Goal: Transaction & Acquisition: Book appointment/travel/reservation

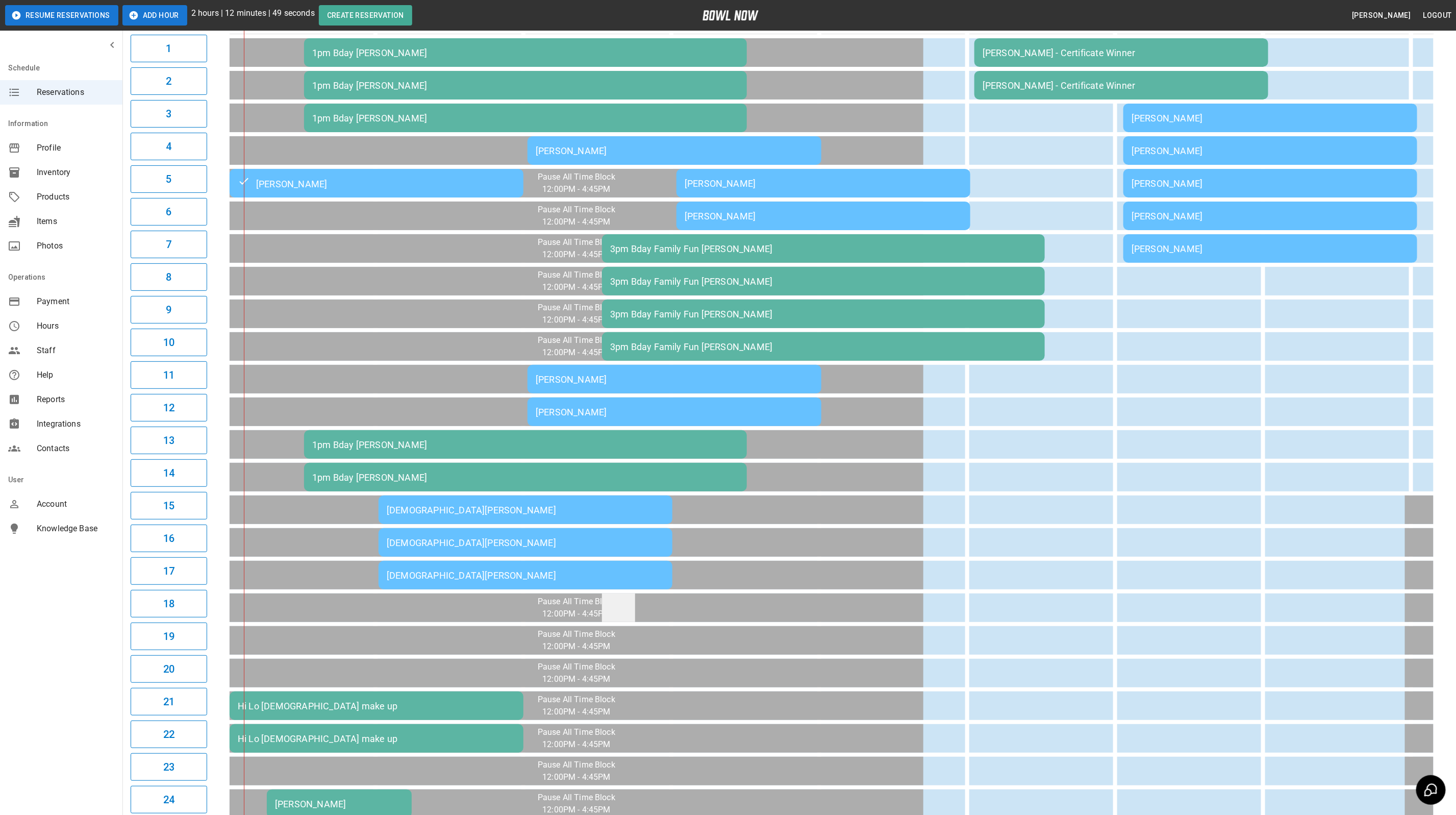
scroll to position [45, 0]
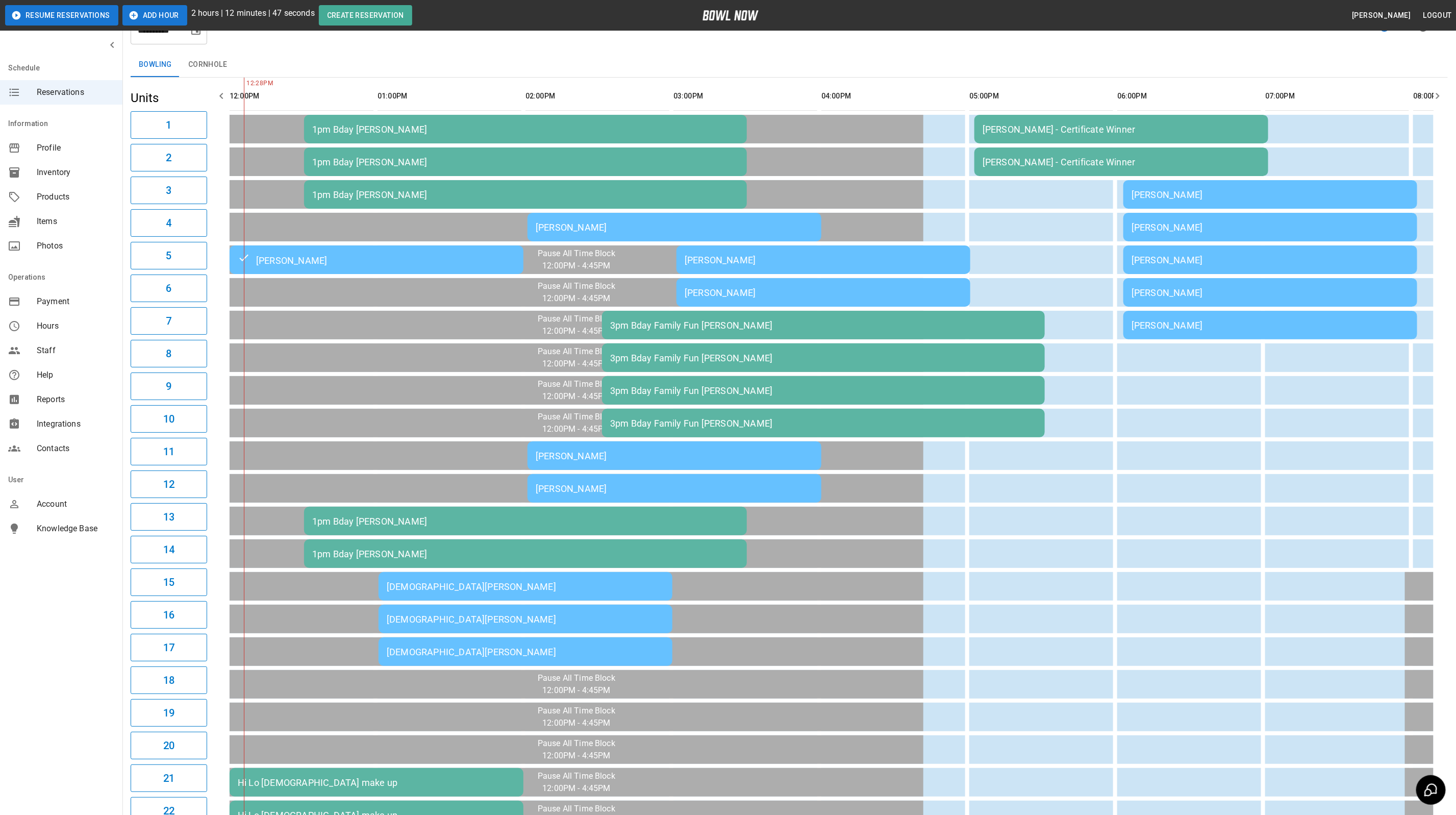
click at [629, 228] on div "[PERSON_NAME]" at bounding box center [675, 227] width 277 height 11
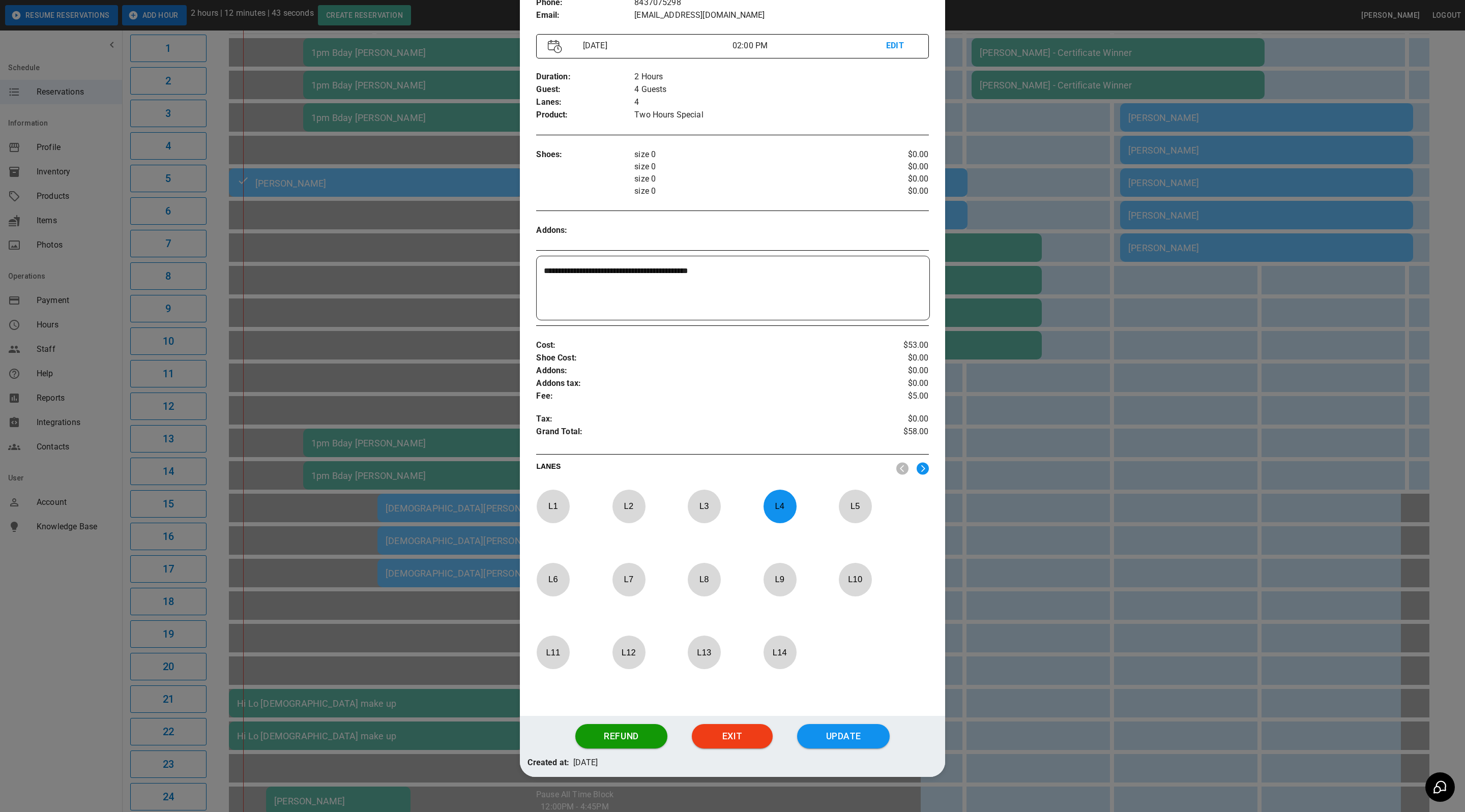
scroll to position [126, 0]
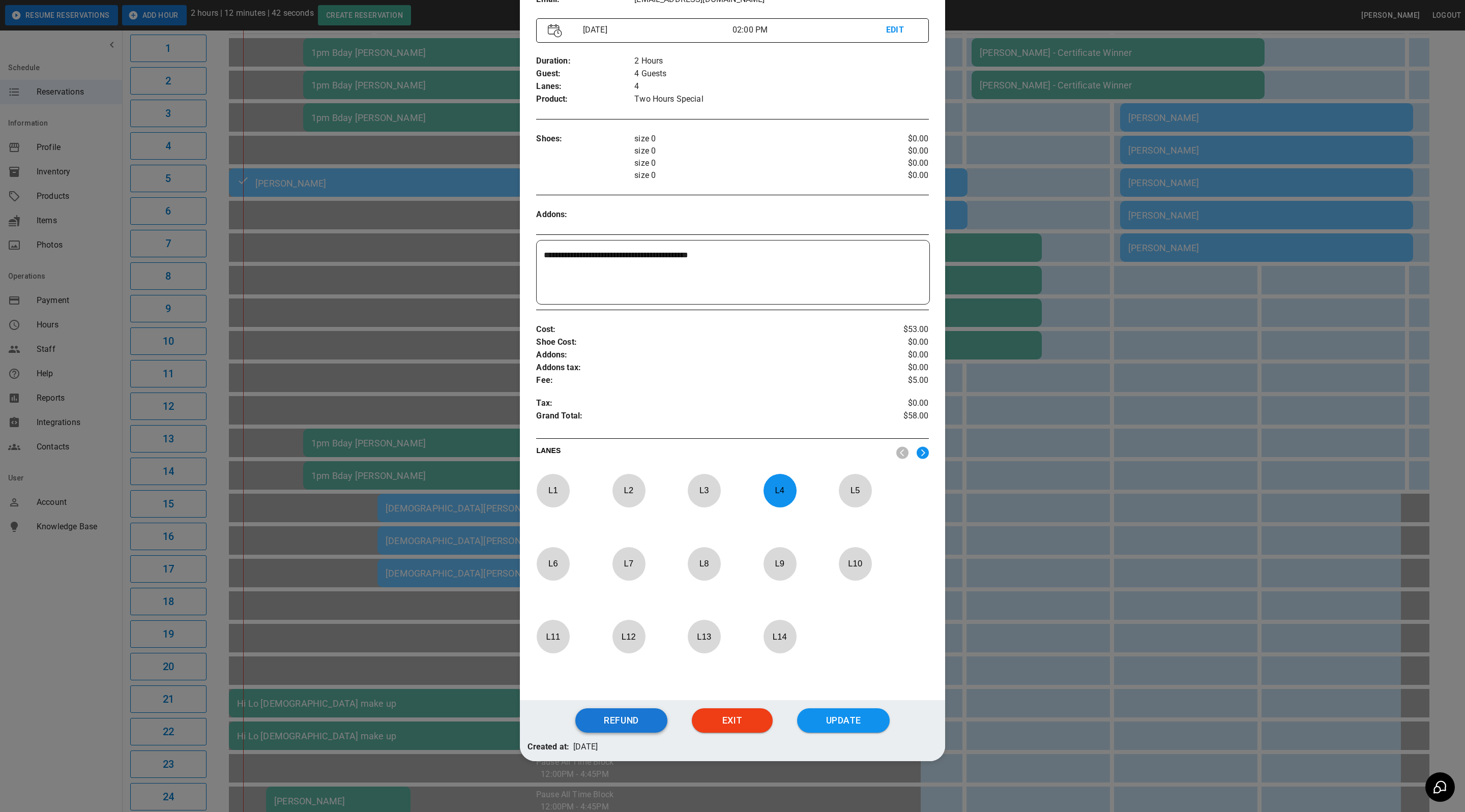
click at [606, 719] on button "Refund" at bounding box center [621, 721] width 92 height 25
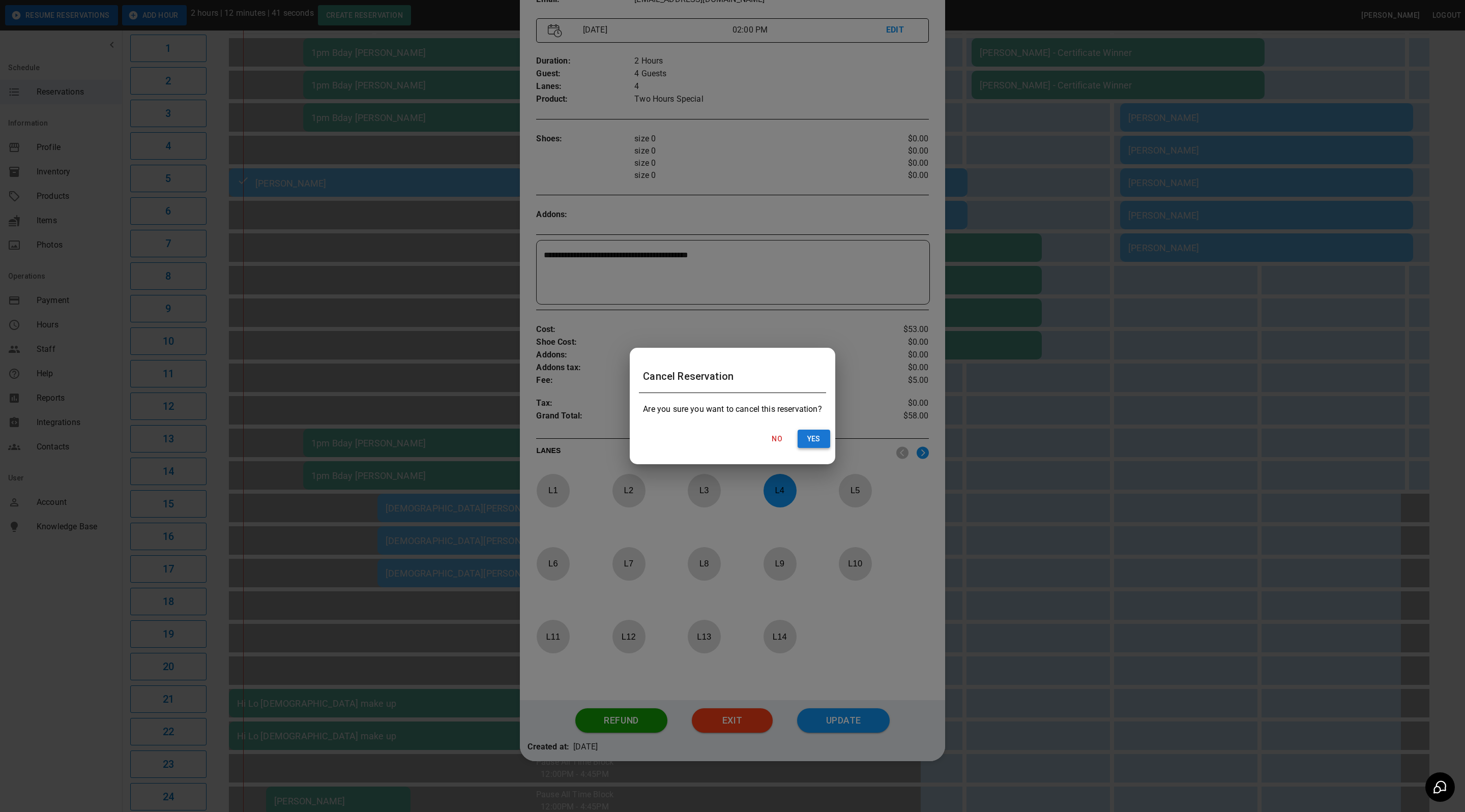
click at [817, 434] on button "Yes" at bounding box center [814, 439] width 33 height 19
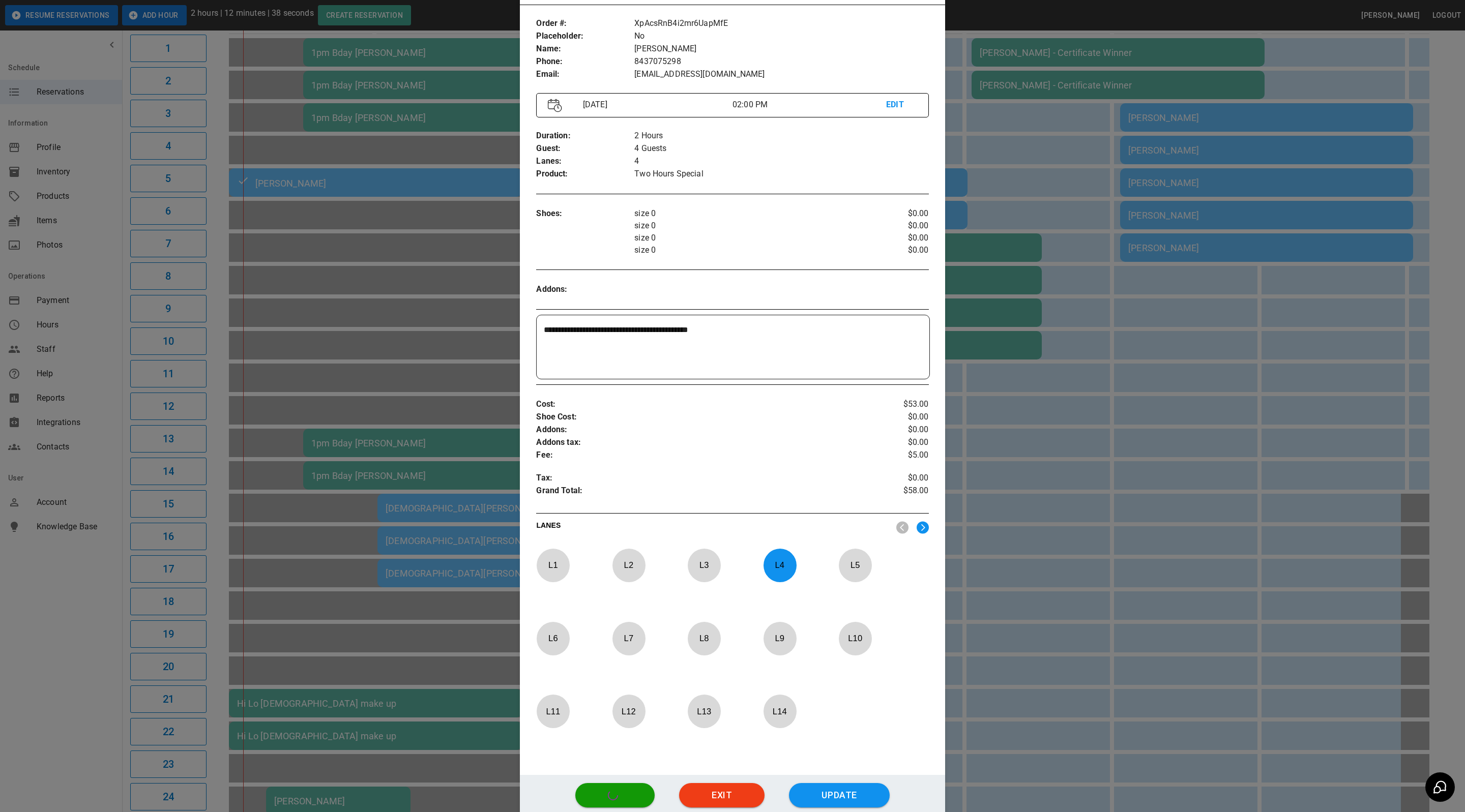
scroll to position [0, 0]
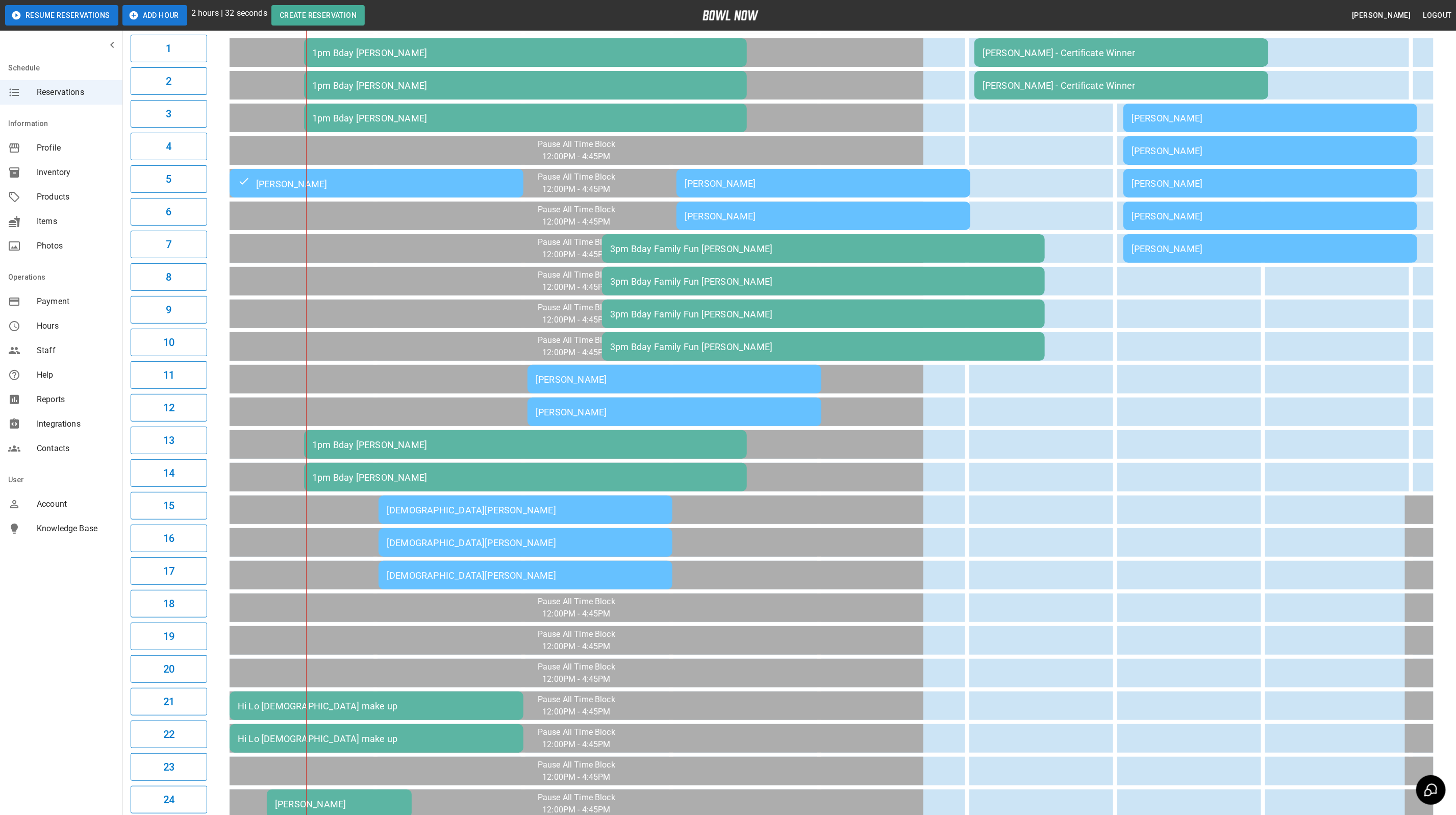
click at [489, 539] on div "[DEMOGRAPHIC_DATA][PERSON_NAME]" at bounding box center [525, 543] width 277 height 11
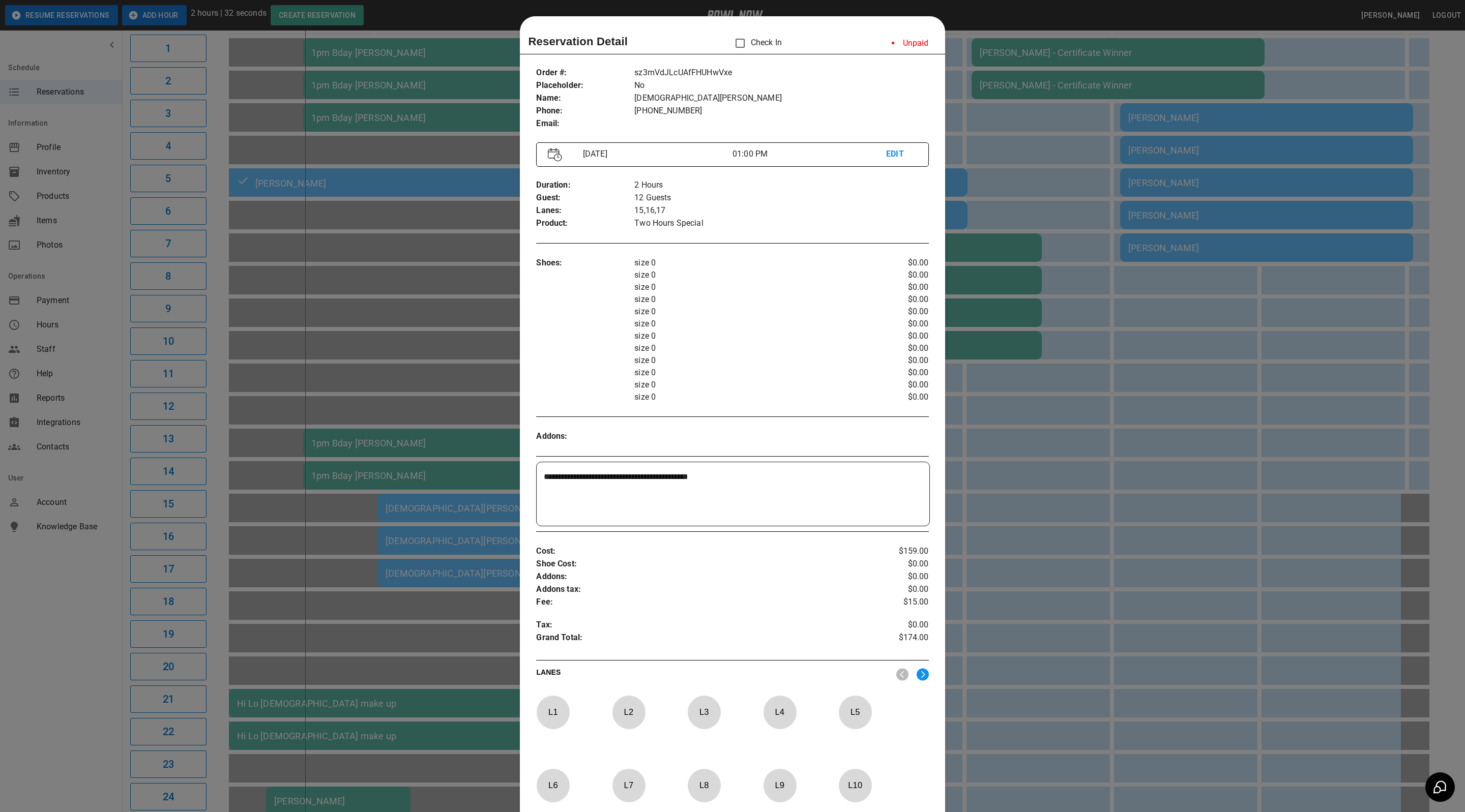
scroll to position [16, 0]
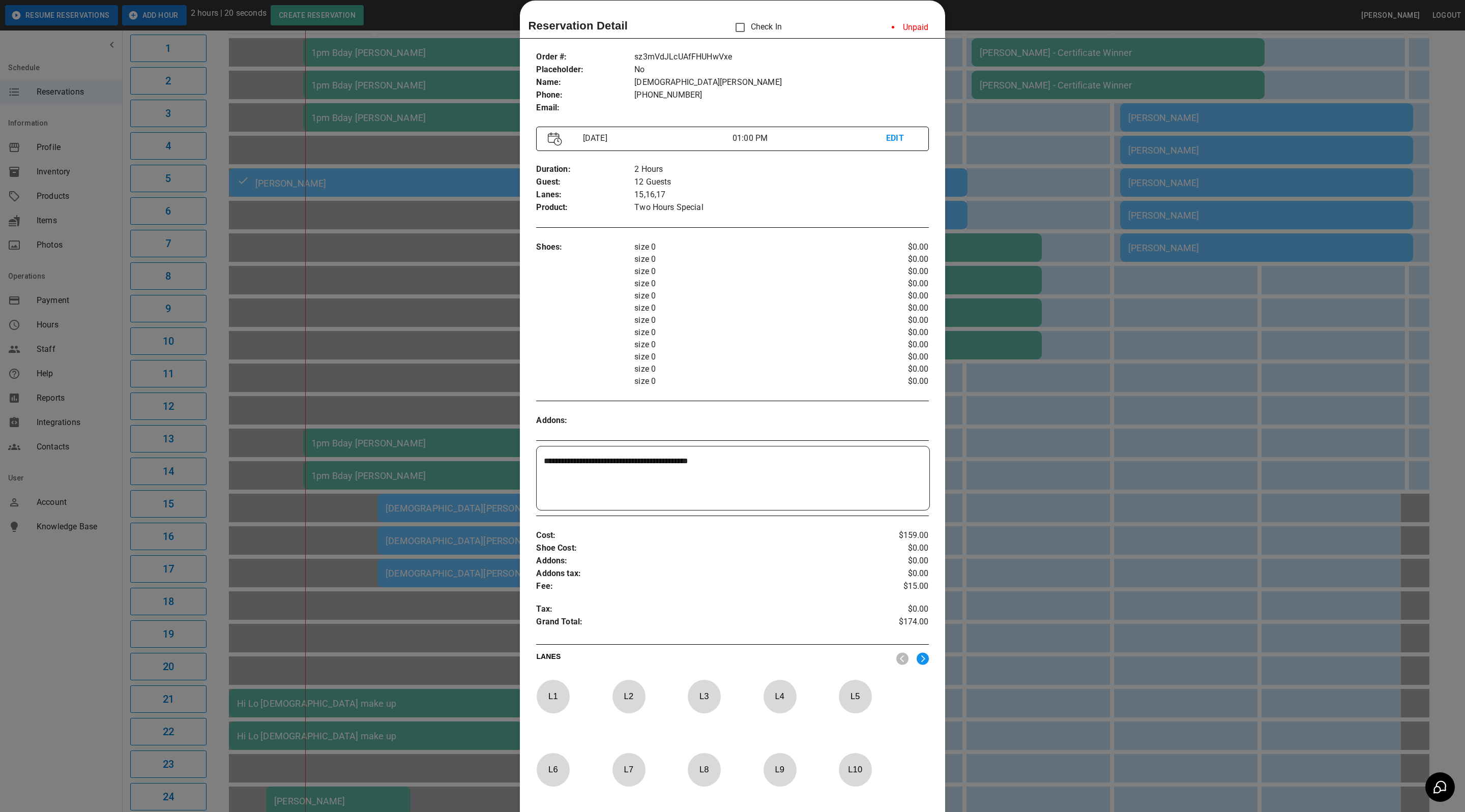
click at [982, 400] on div at bounding box center [732, 406] width 1465 height 812
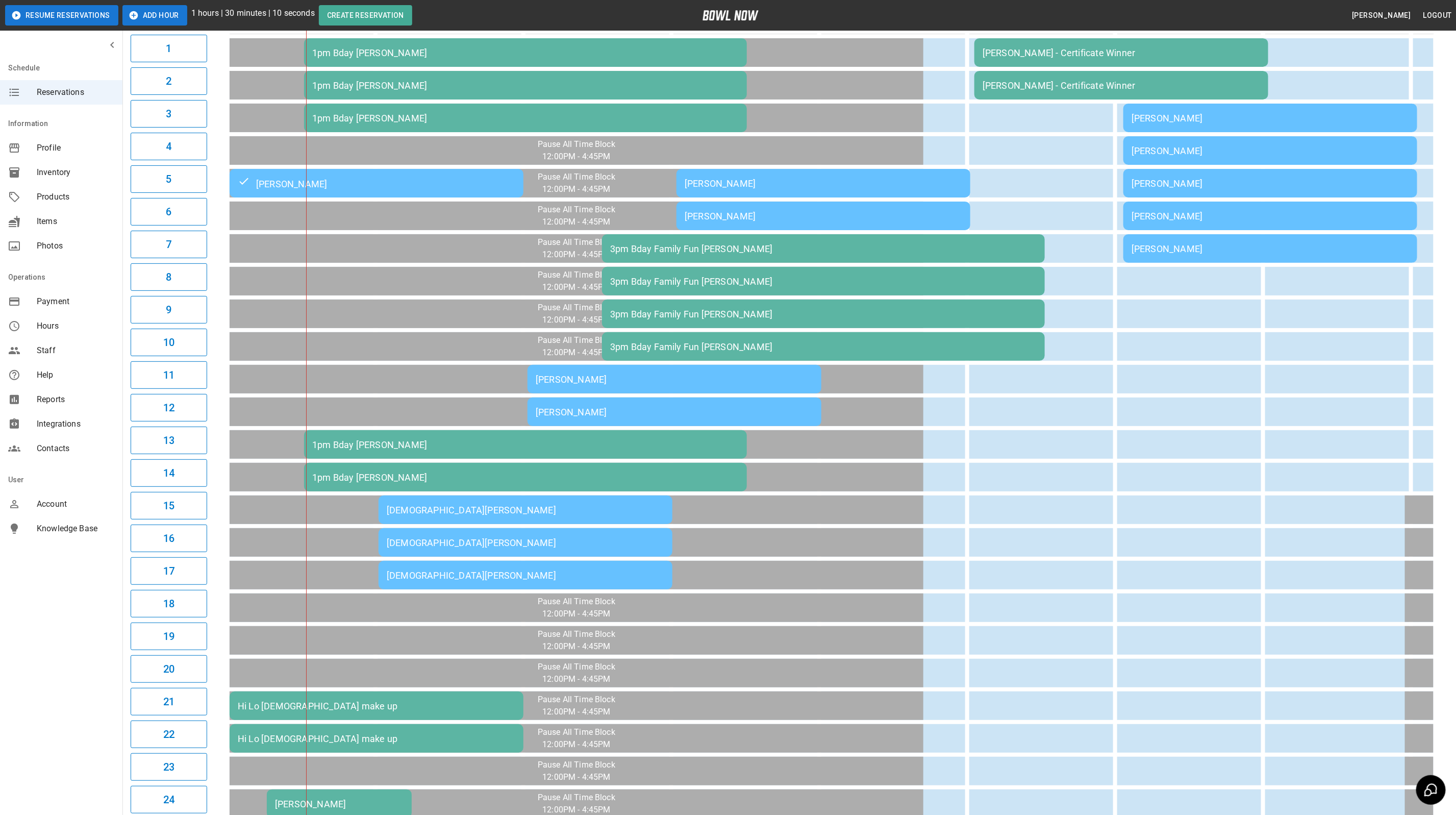
click at [513, 528] on td "[DEMOGRAPHIC_DATA][PERSON_NAME]" at bounding box center [525, 542] width 294 height 29
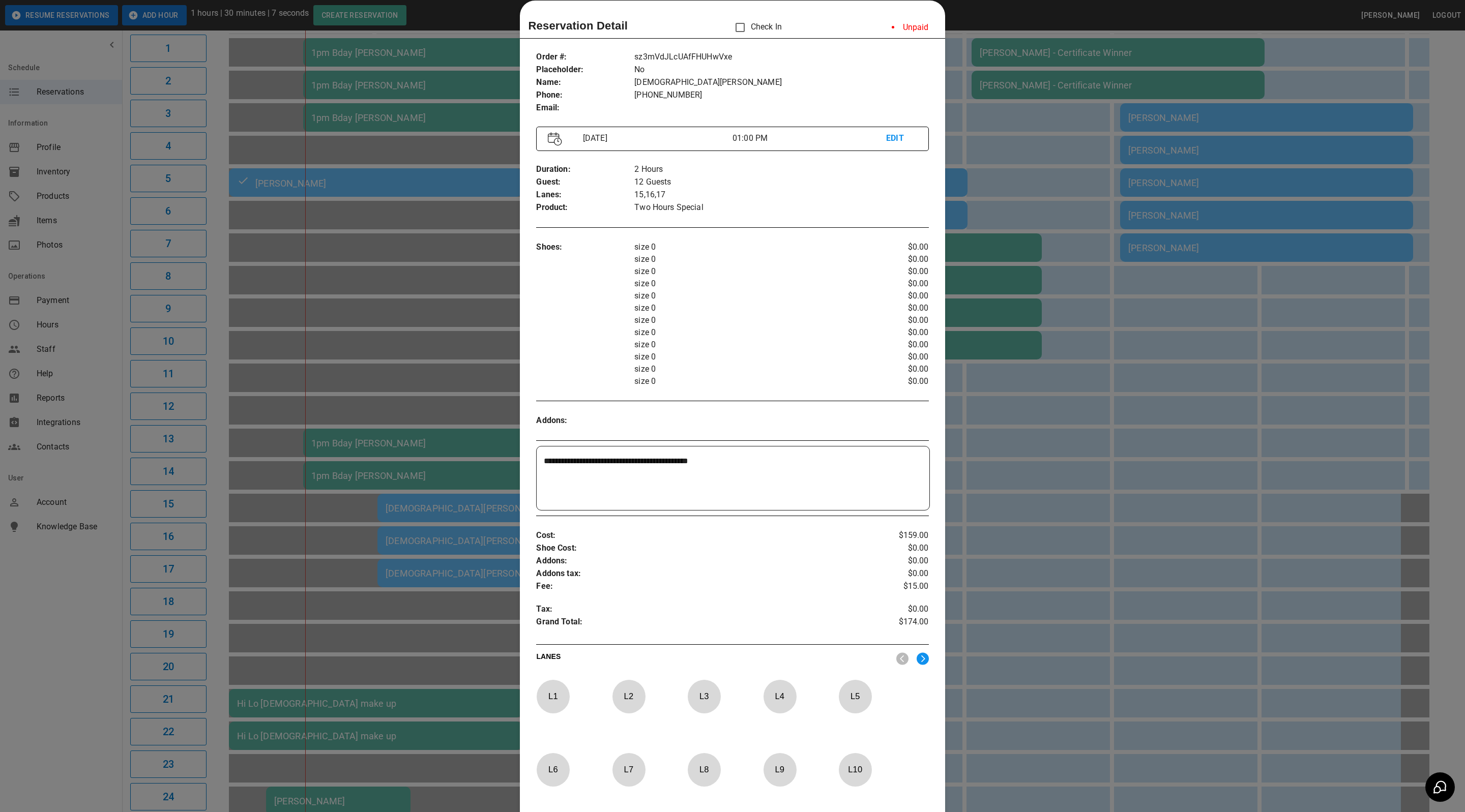
click at [767, 27] on p "Check In" at bounding box center [755, 27] width 52 height 21
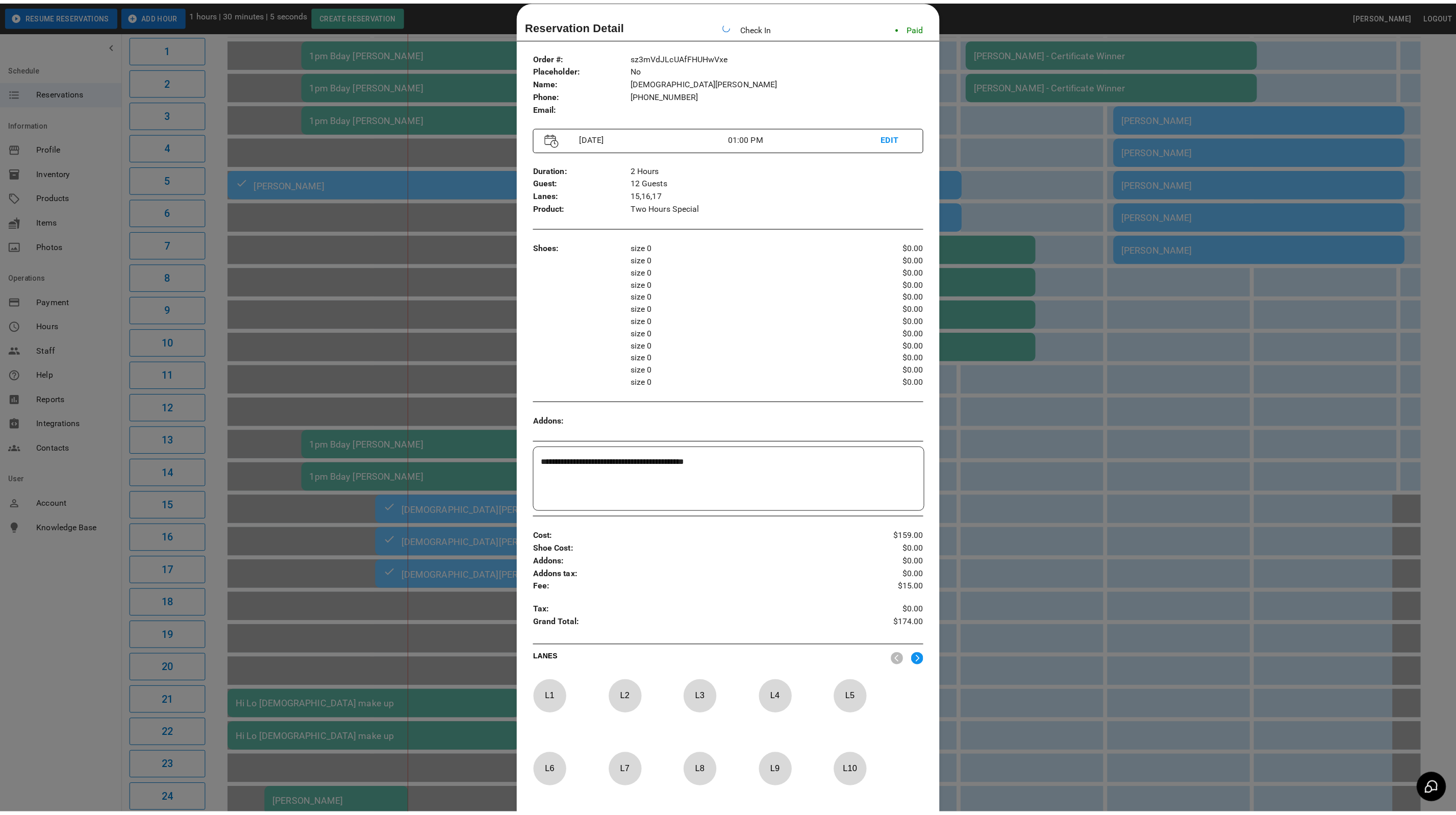
scroll to position [0, 148]
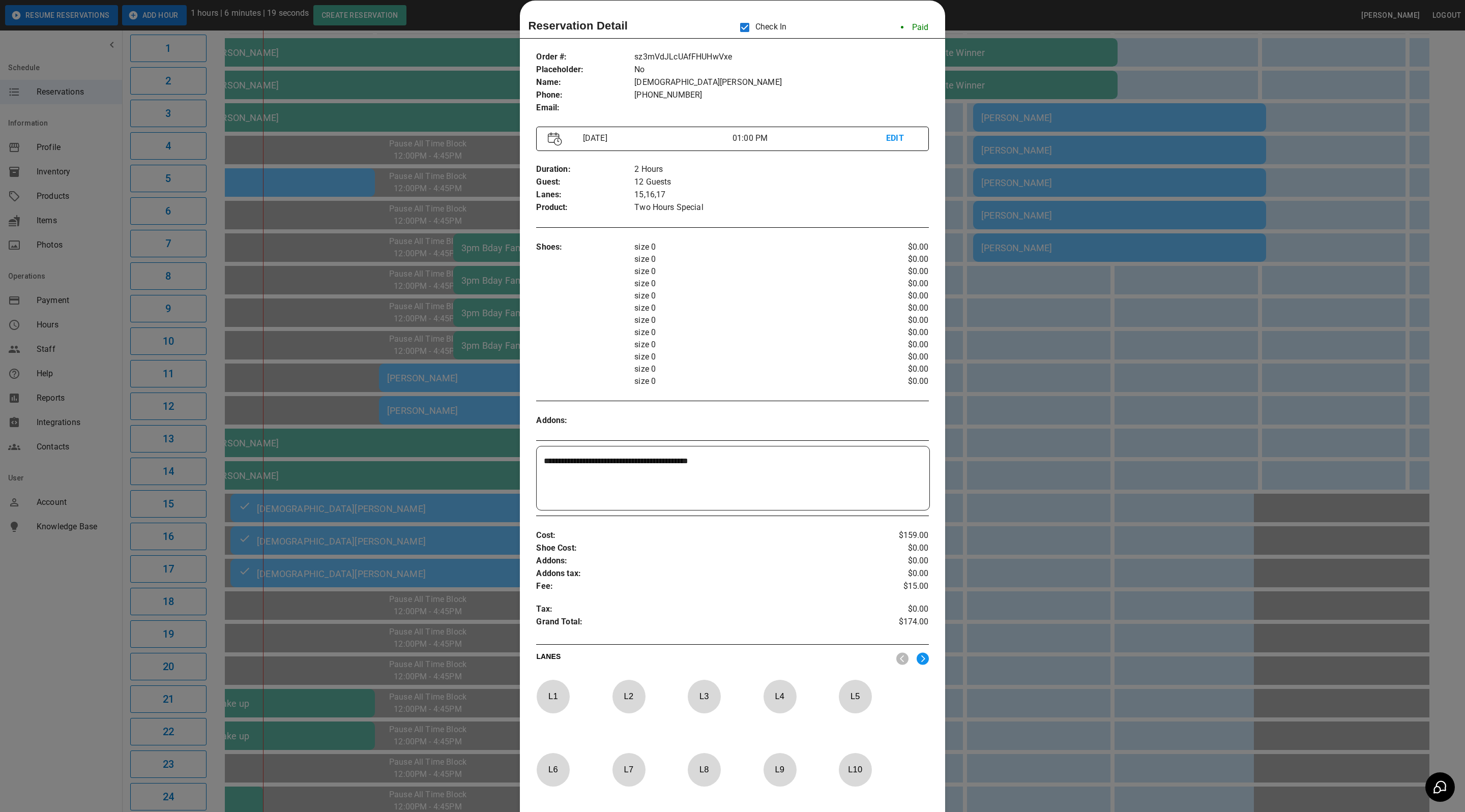
click at [988, 146] on div at bounding box center [732, 406] width 1465 height 812
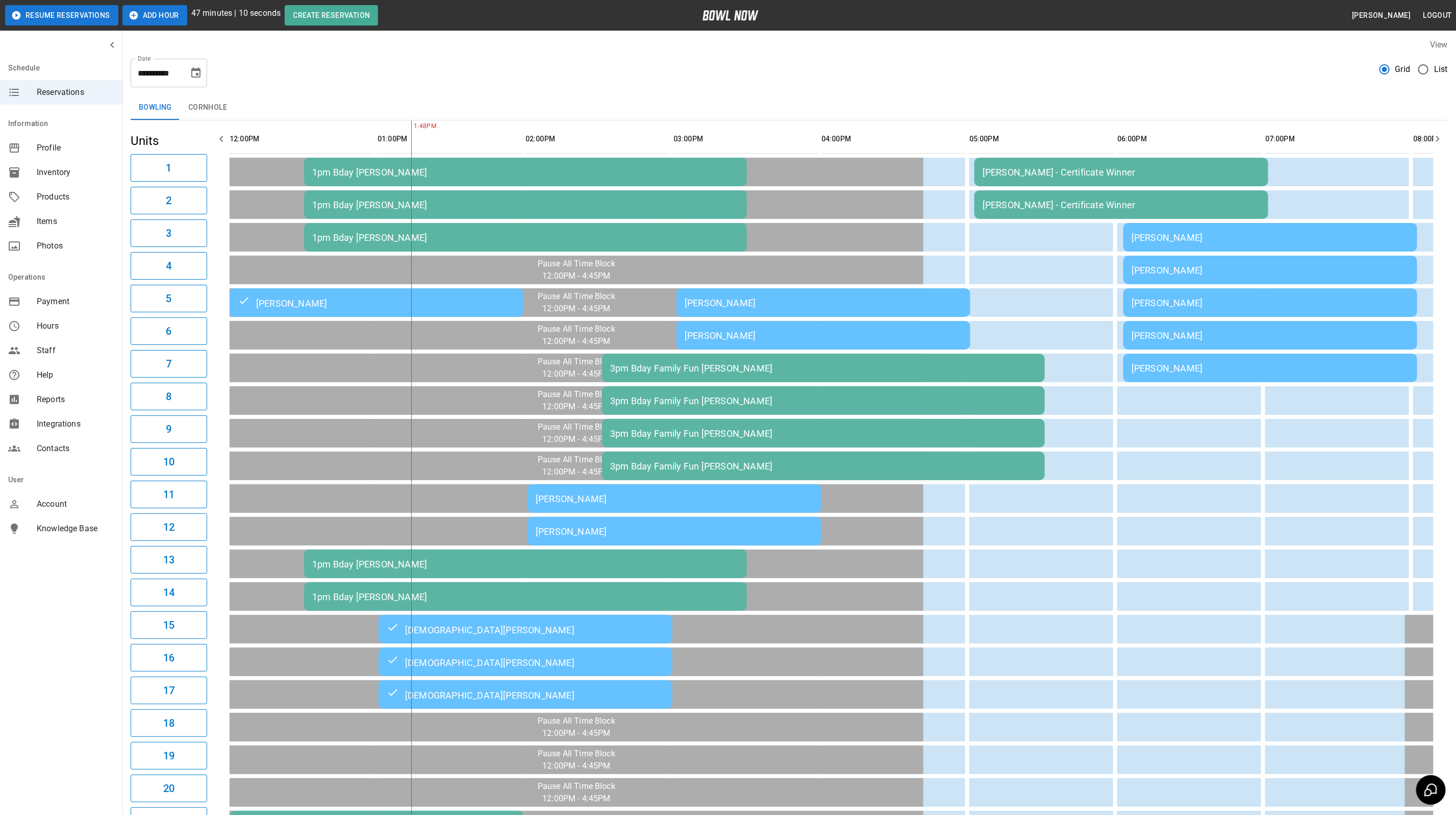
scroll to position [0, 0]
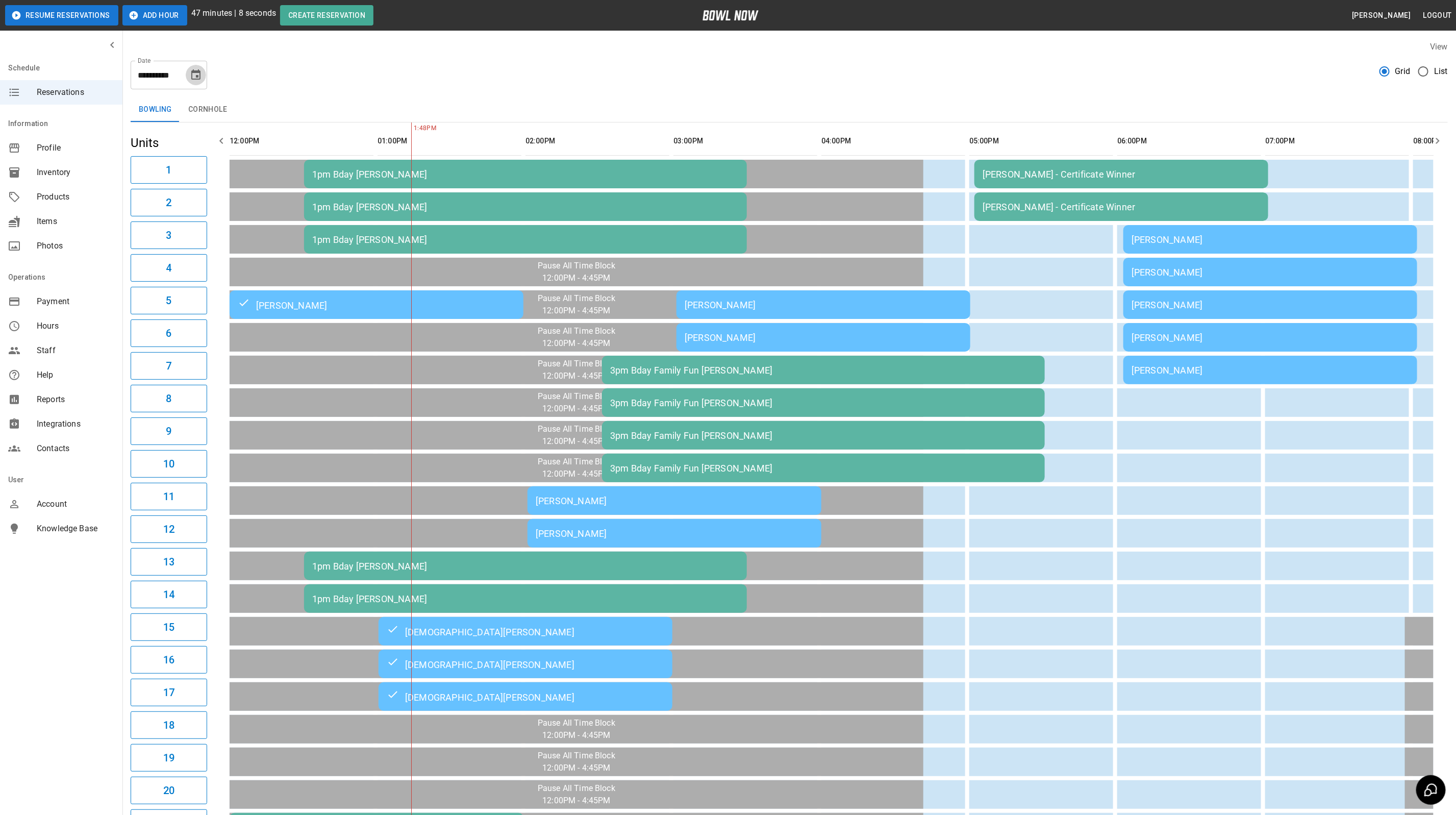
click at [195, 74] on icon "Choose date, selected date is Sep 27, 2025" at bounding box center [196, 75] width 12 height 12
click at [221, 106] on icon "Next month" at bounding box center [223, 106] width 12 height 12
click at [223, 146] on button "4" at bounding box center [217, 148] width 18 height 18
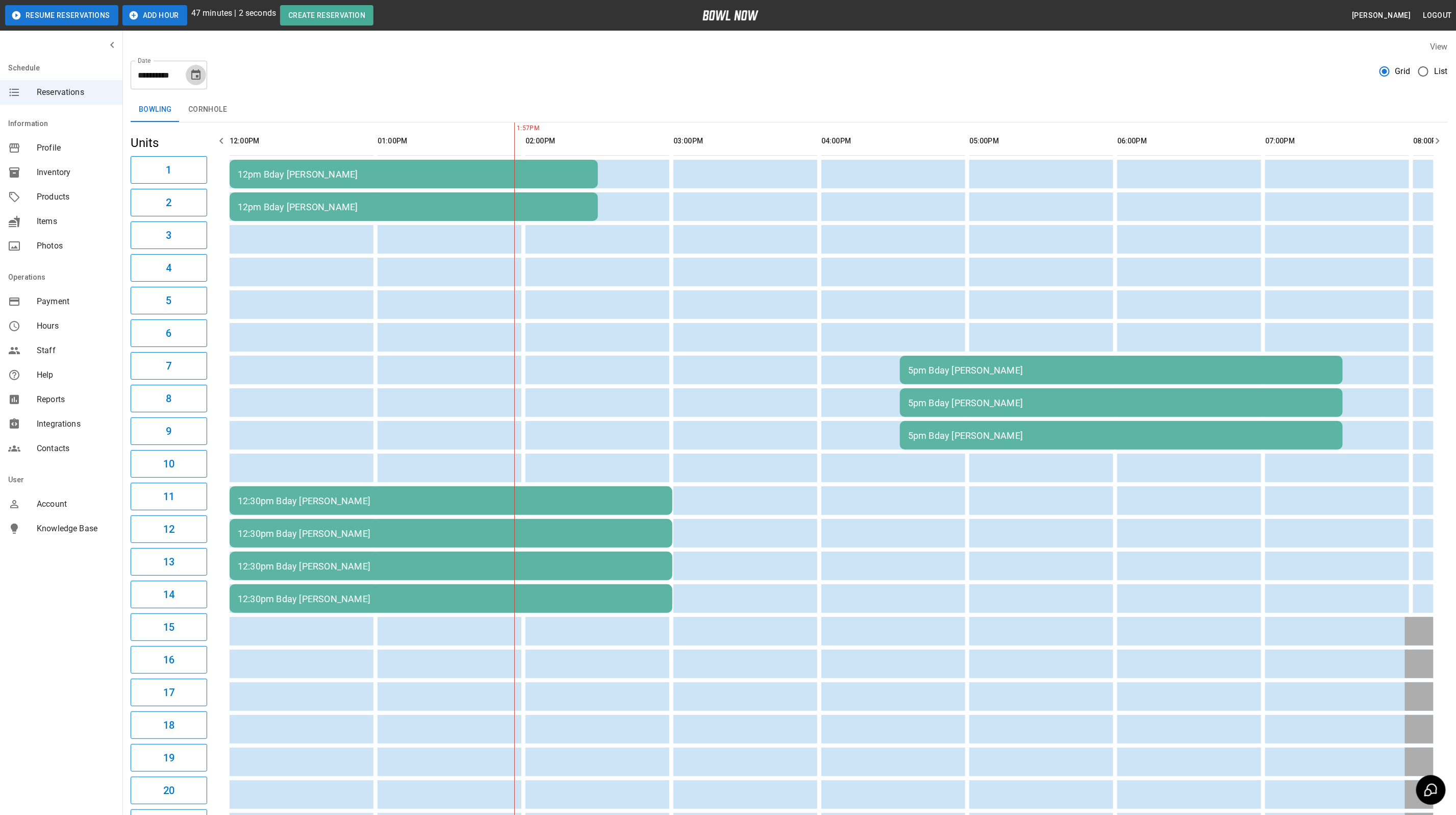
click at [199, 81] on button "Choose date, selected date is Oct 4, 2025" at bounding box center [196, 75] width 20 height 20
click at [193, 107] on icon "Previous month" at bounding box center [197, 106] width 12 height 12
drag, startPoint x: 89, startPoint y: 232, endPoint x: 84, endPoint y: 215, distance: 17.7
click at [89, 232] on button "28" at bounding box center [95, 225] width 18 height 18
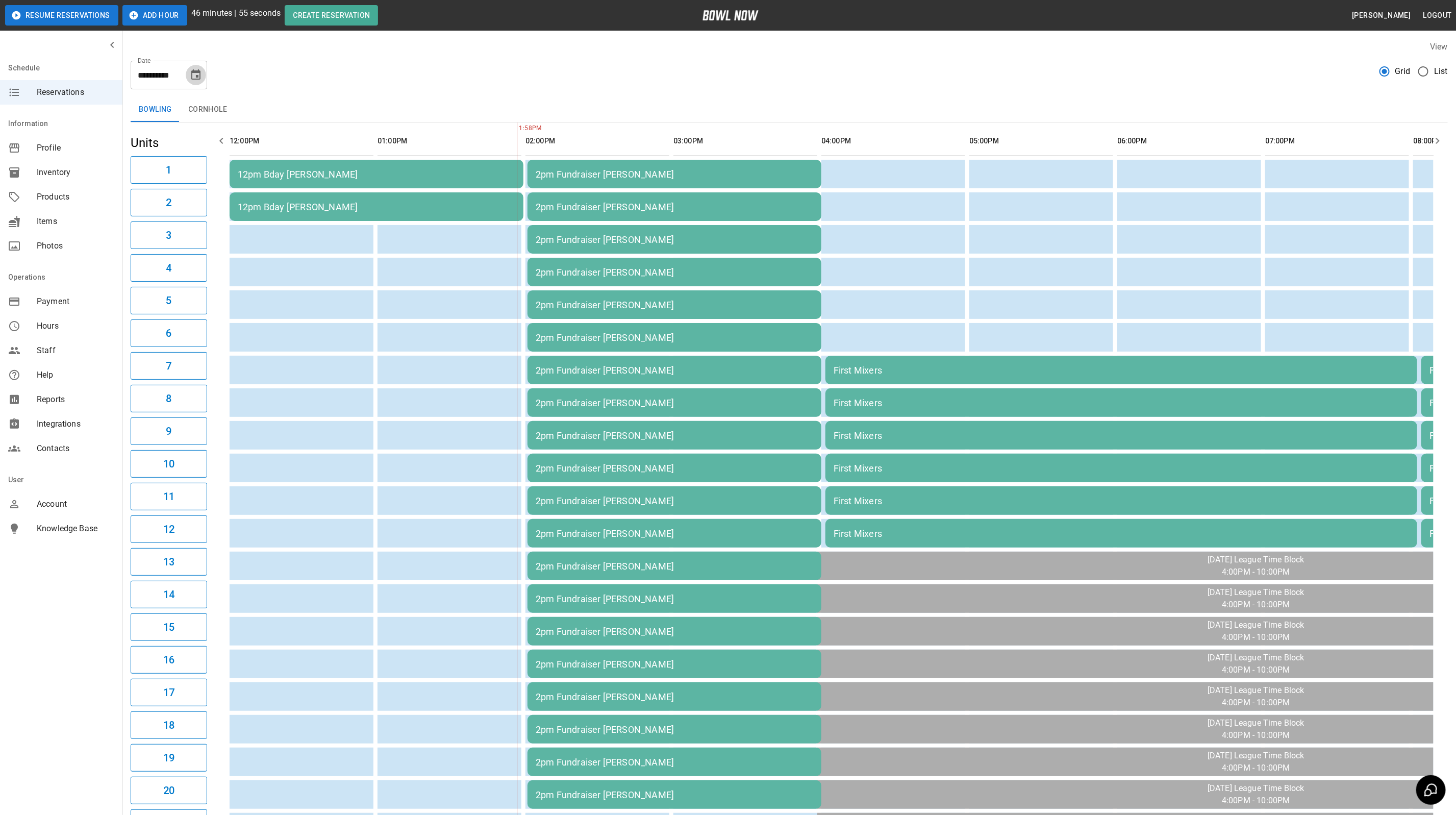
click at [196, 72] on icon "Choose date, selected date is Sep 28, 2025" at bounding box center [195, 74] width 9 height 10
click at [214, 213] on button "27" at bounding box center [217, 206] width 18 height 18
type input "**********"
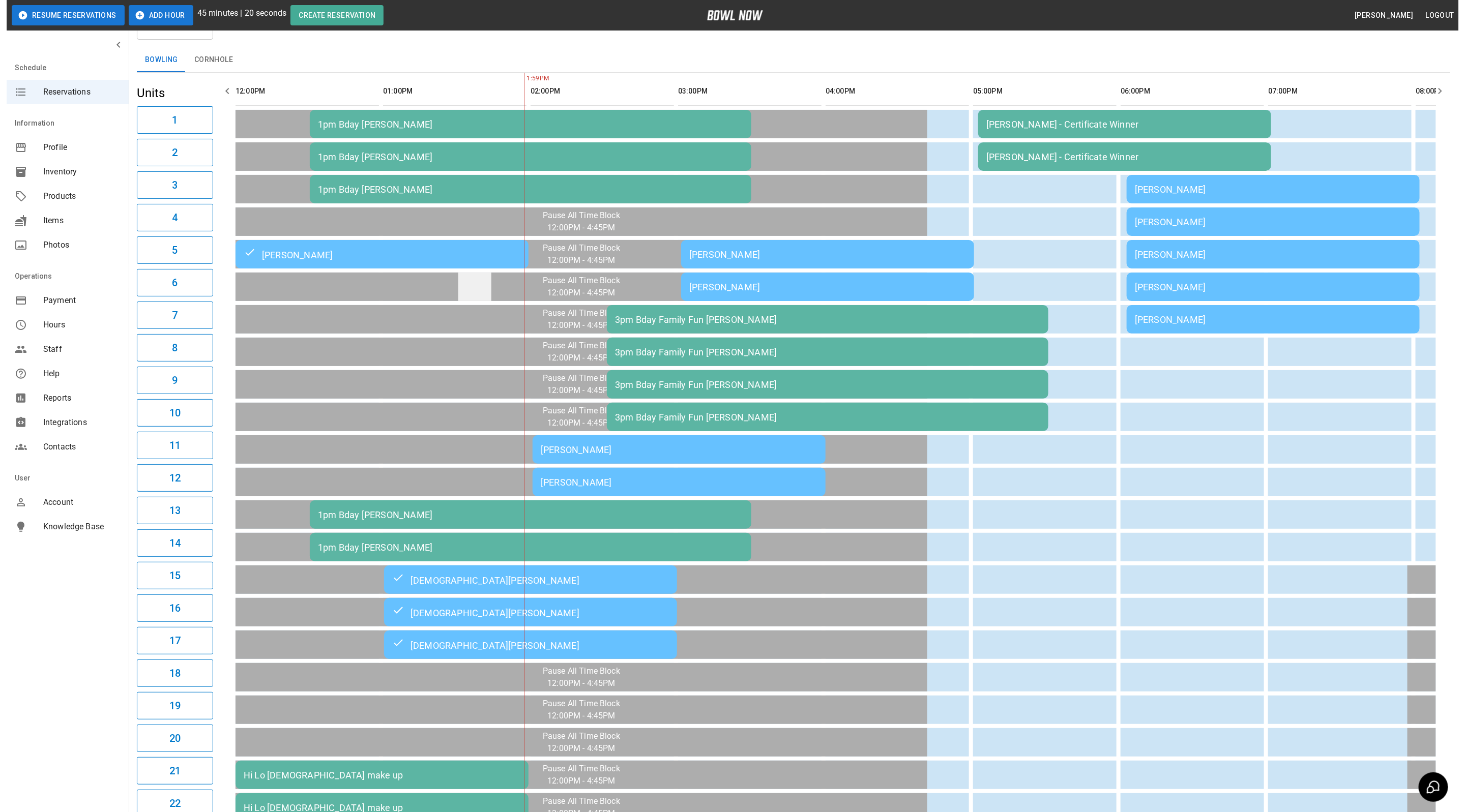
scroll to position [76, 0]
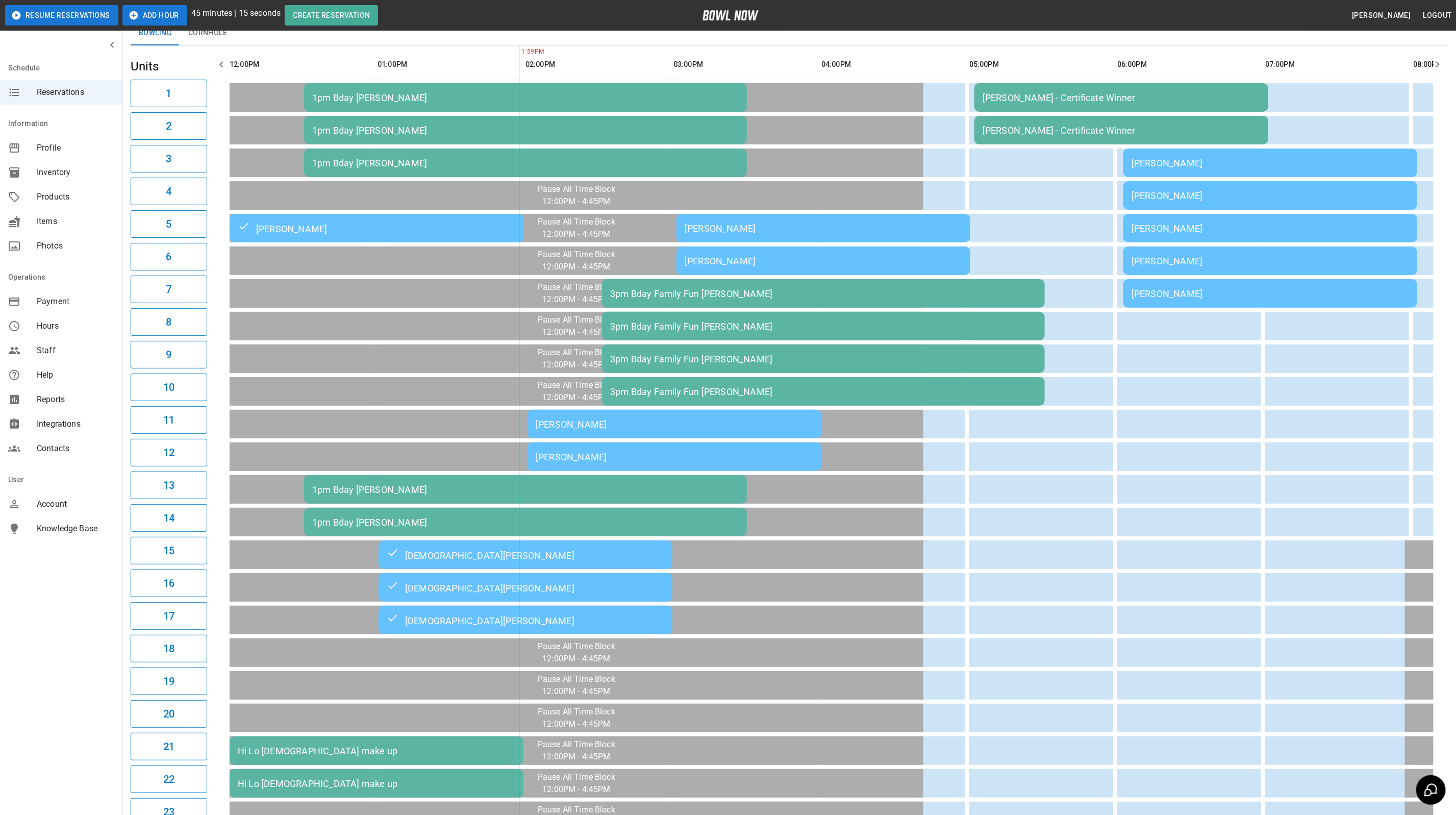
click at [616, 452] on div "[PERSON_NAME]" at bounding box center [675, 457] width 277 height 11
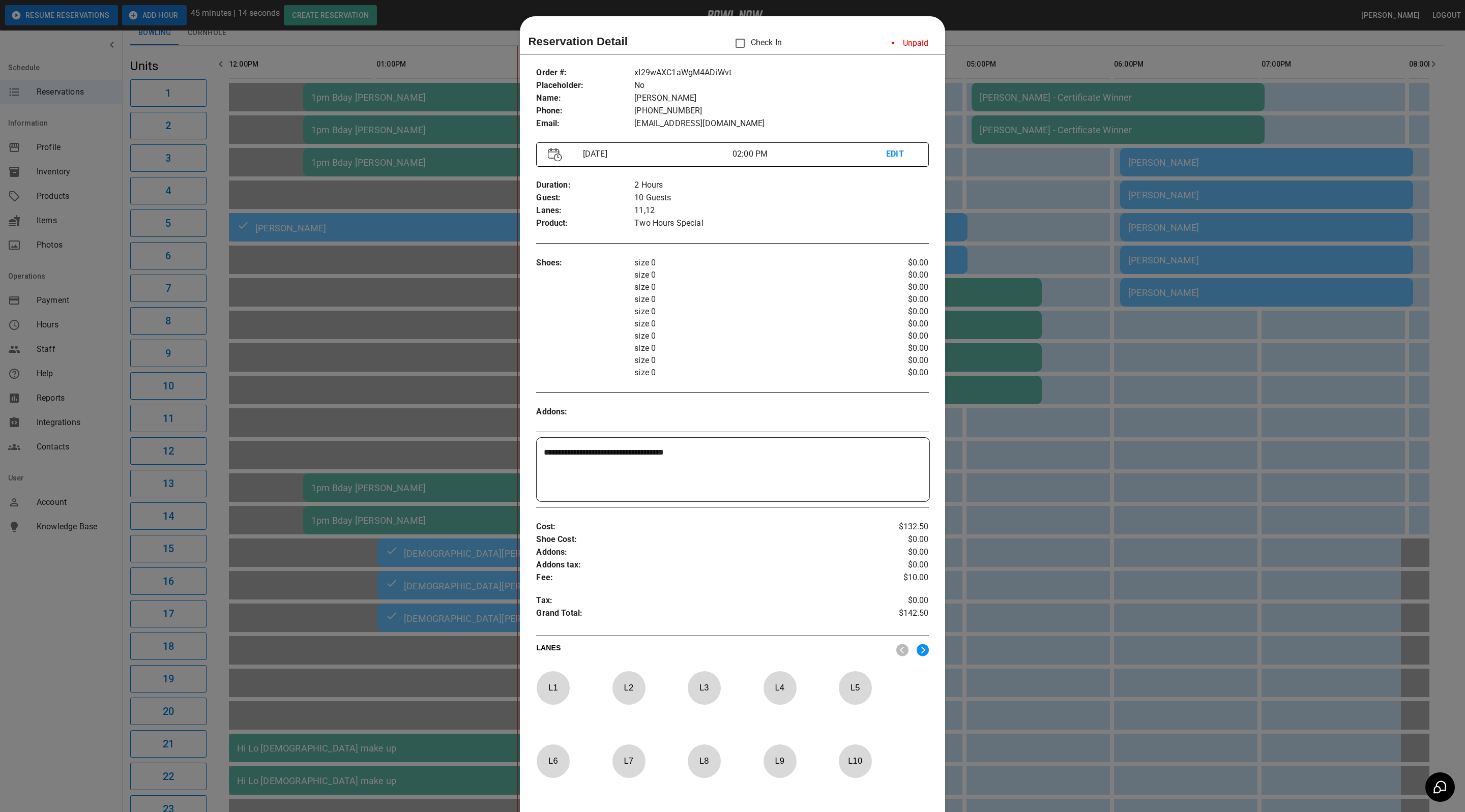
scroll to position [16, 0]
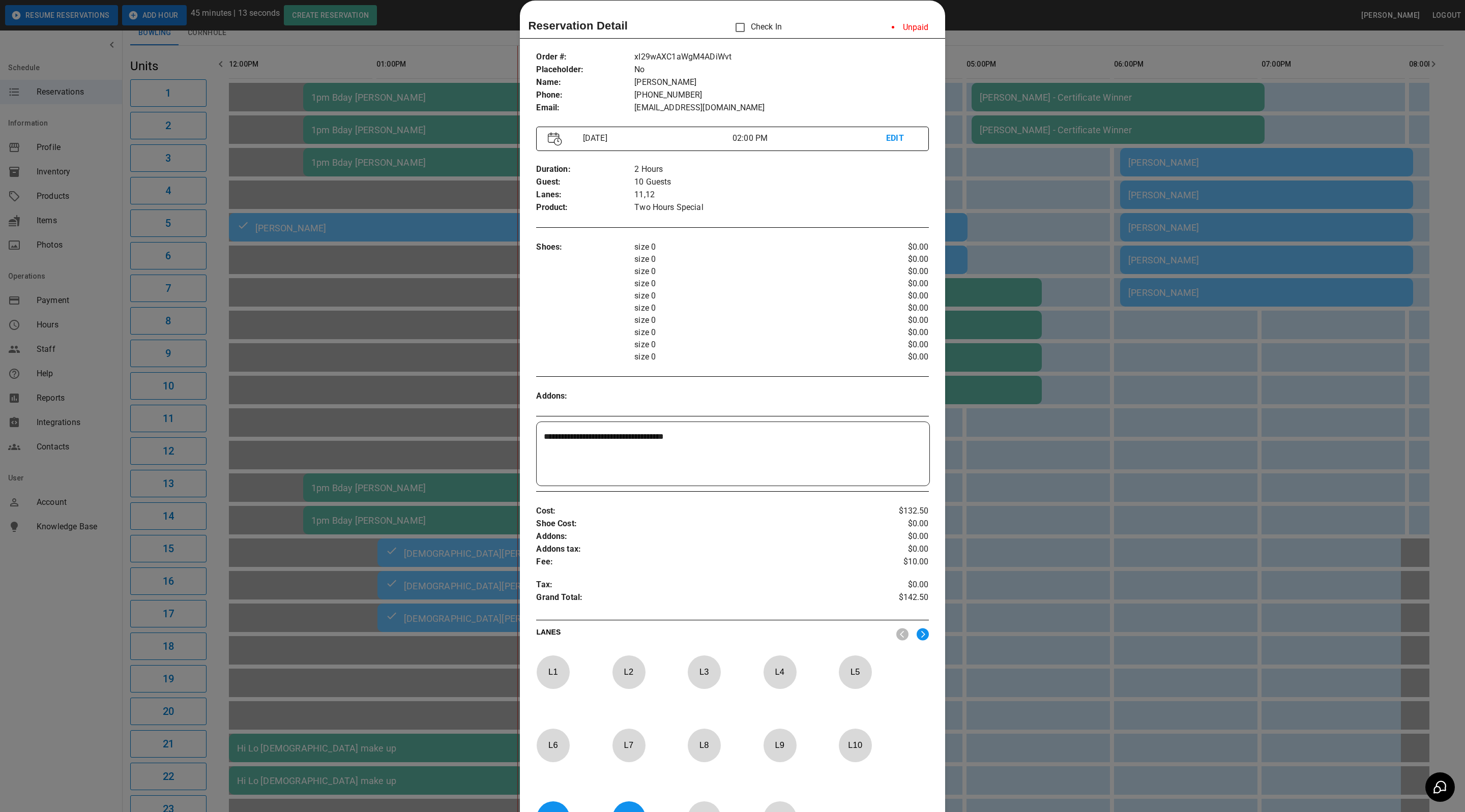
click at [760, 27] on p "Check In" at bounding box center [755, 27] width 52 height 21
click at [745, 23] on p "Check In" at bounding box center [755, 27] width 52 height 21
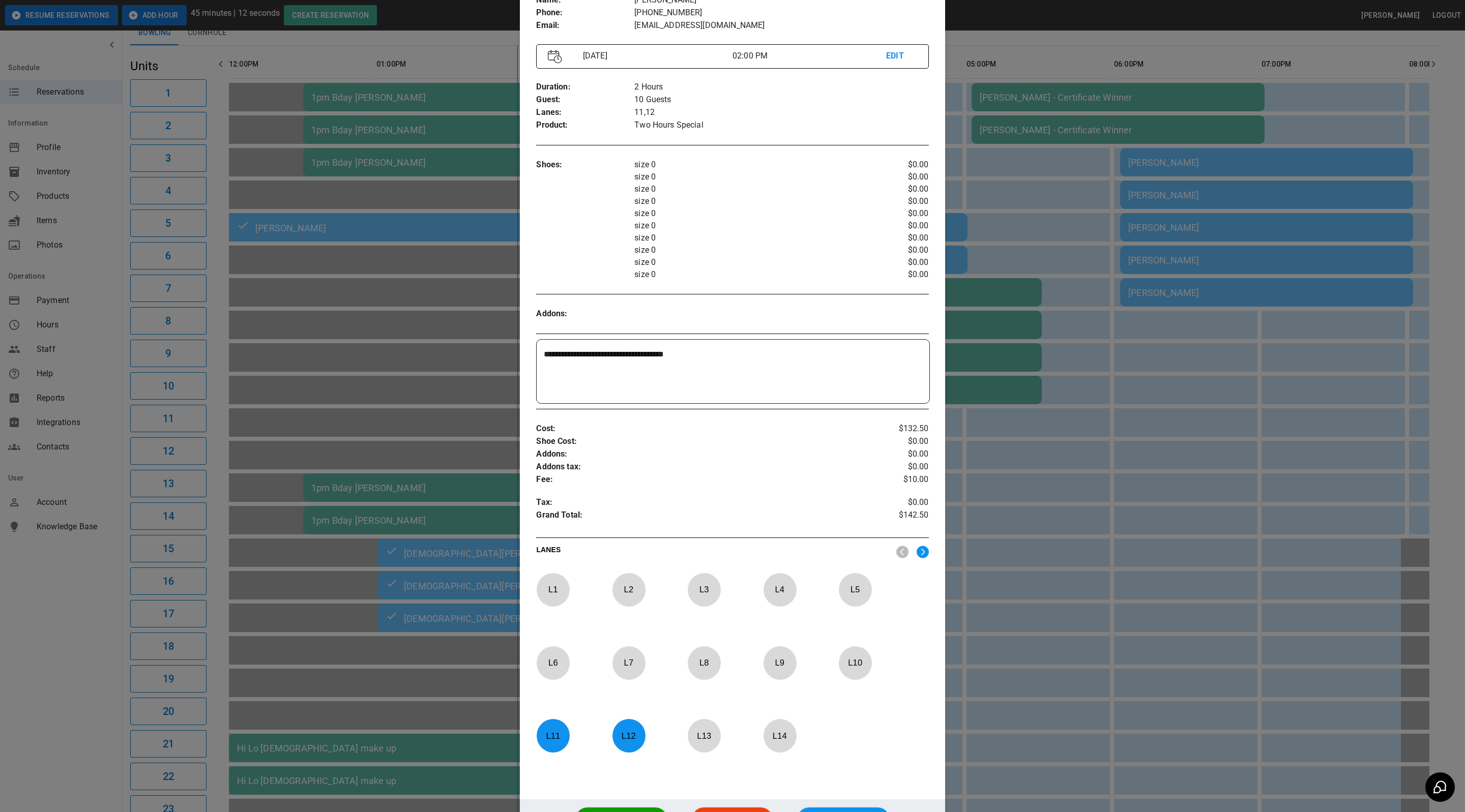
scroll to position [199, 0]
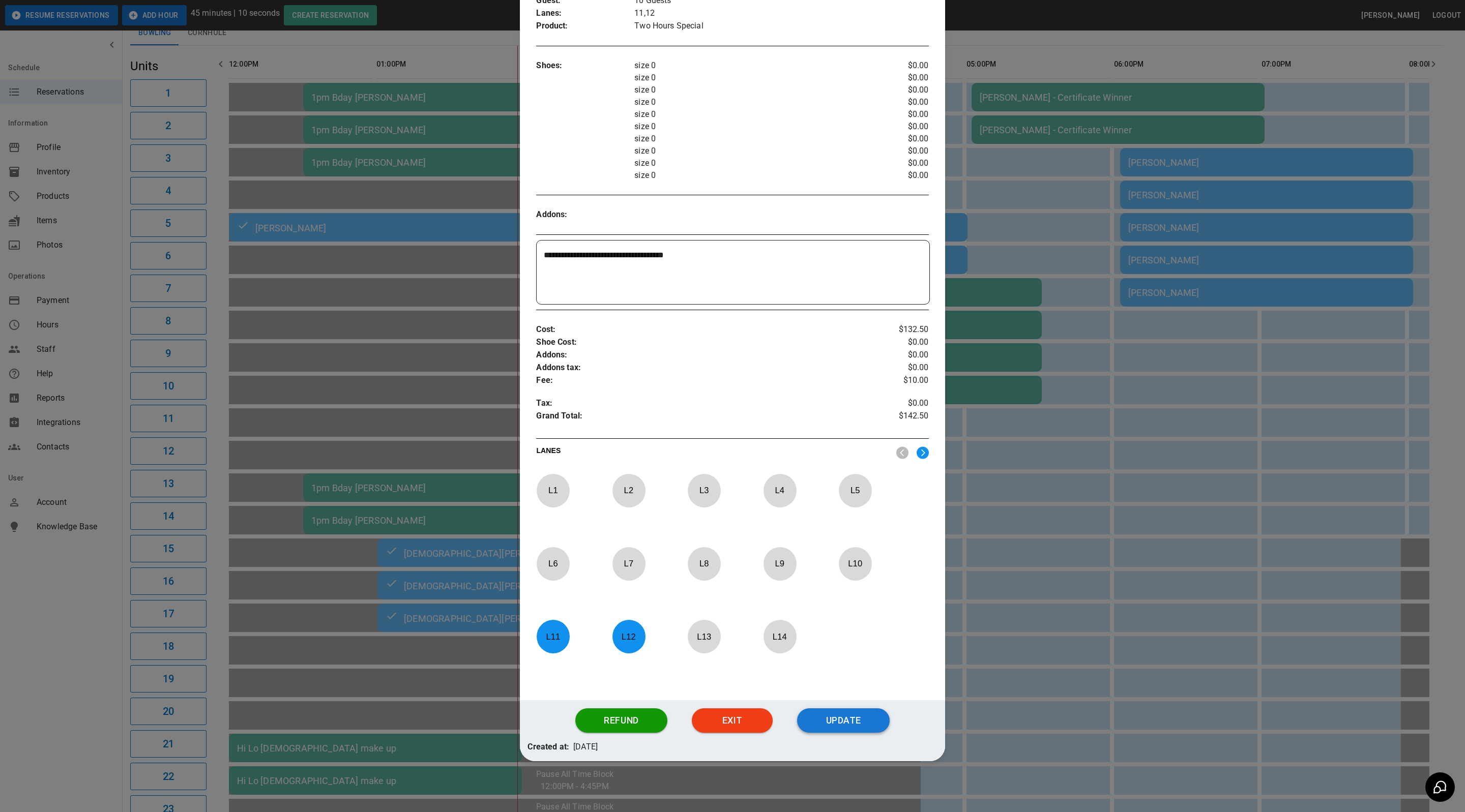
click at [844, 725] on button "Update" at bounding box center [843, 721] width 93 height 25
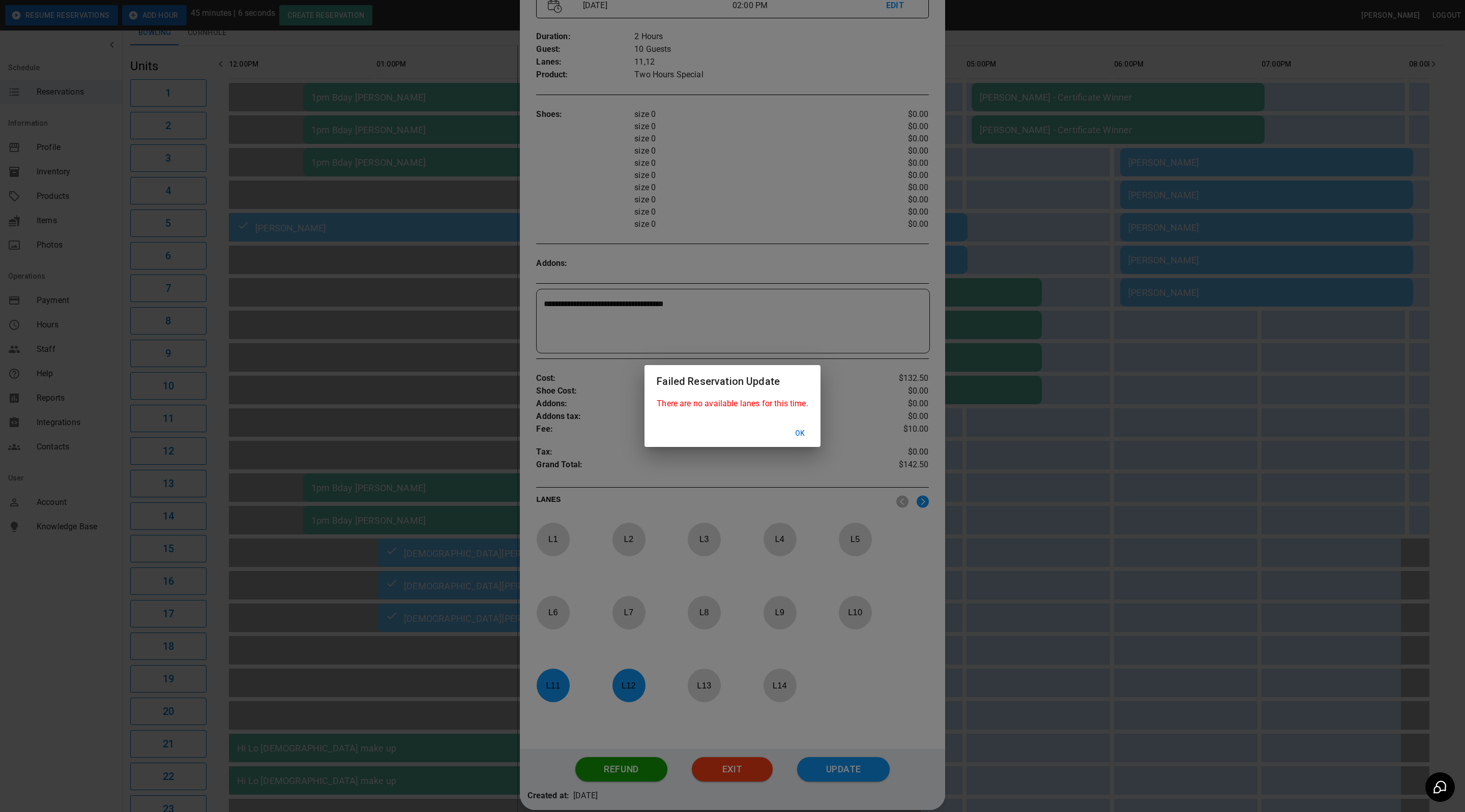
click at [800, 432] on button "Ok" at bounding box center [800, 434] width 33 height 19
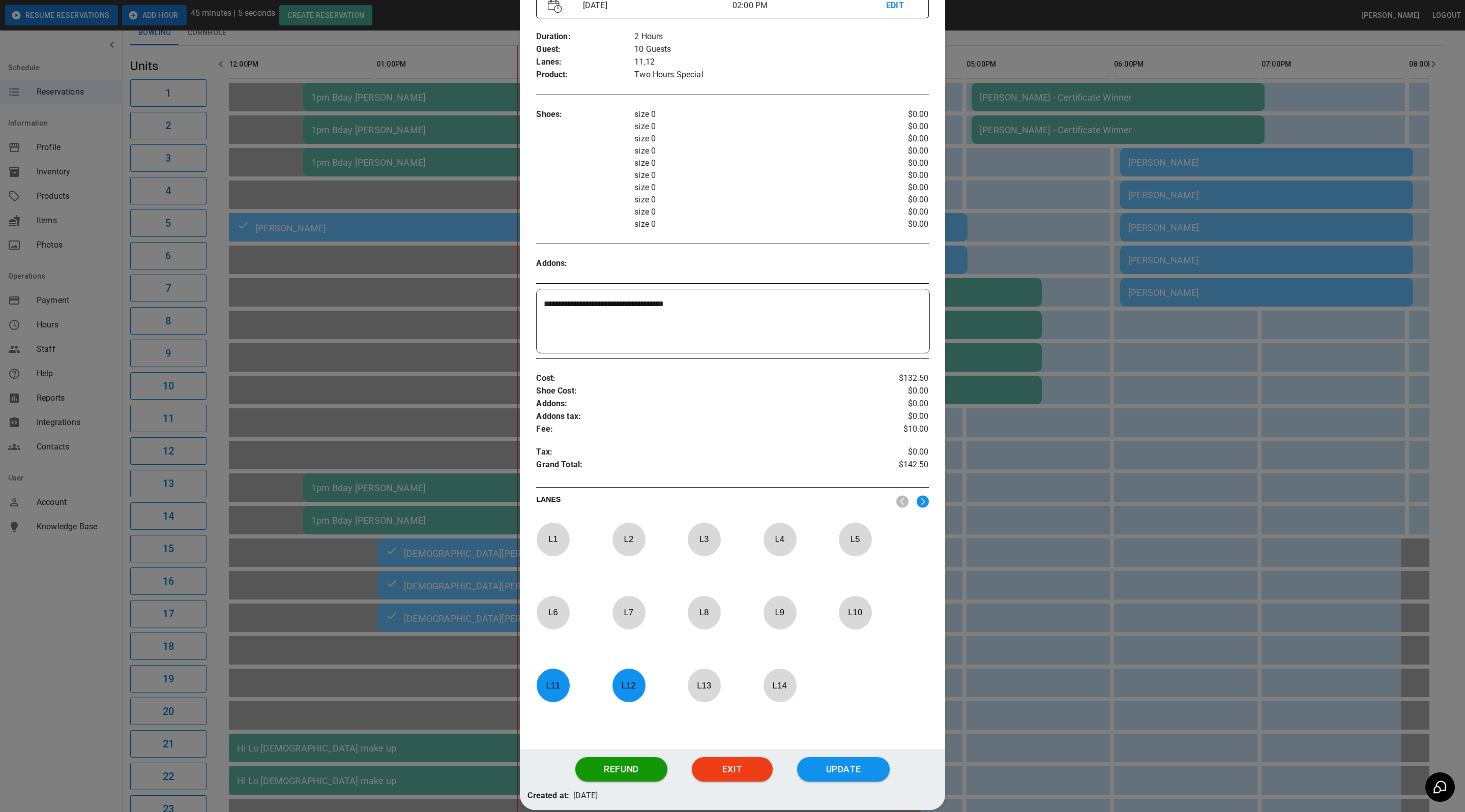
scroll to position [1, 0]
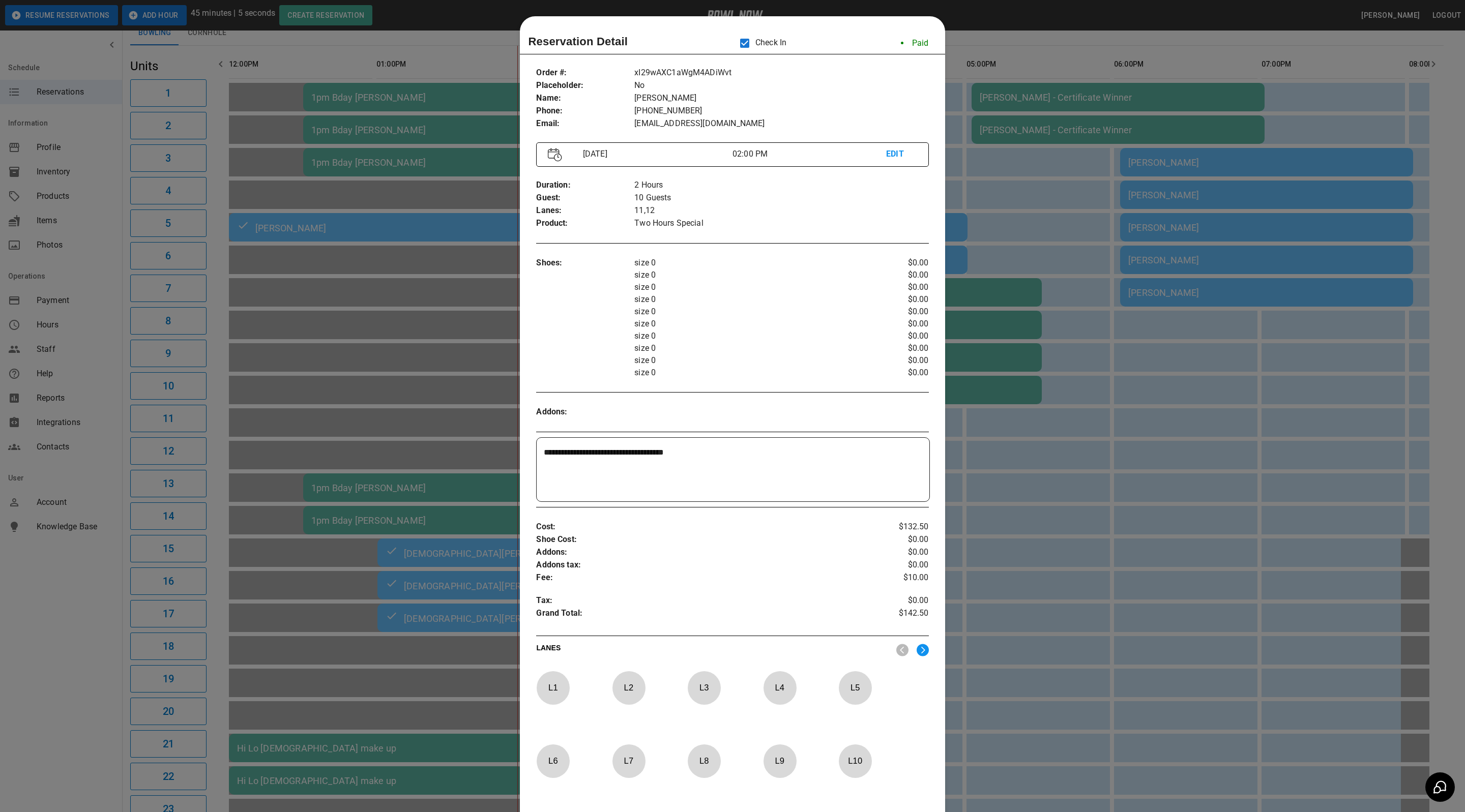
click at [1020, 378] on div at bounding box center [732, 406] width 1465 height 812
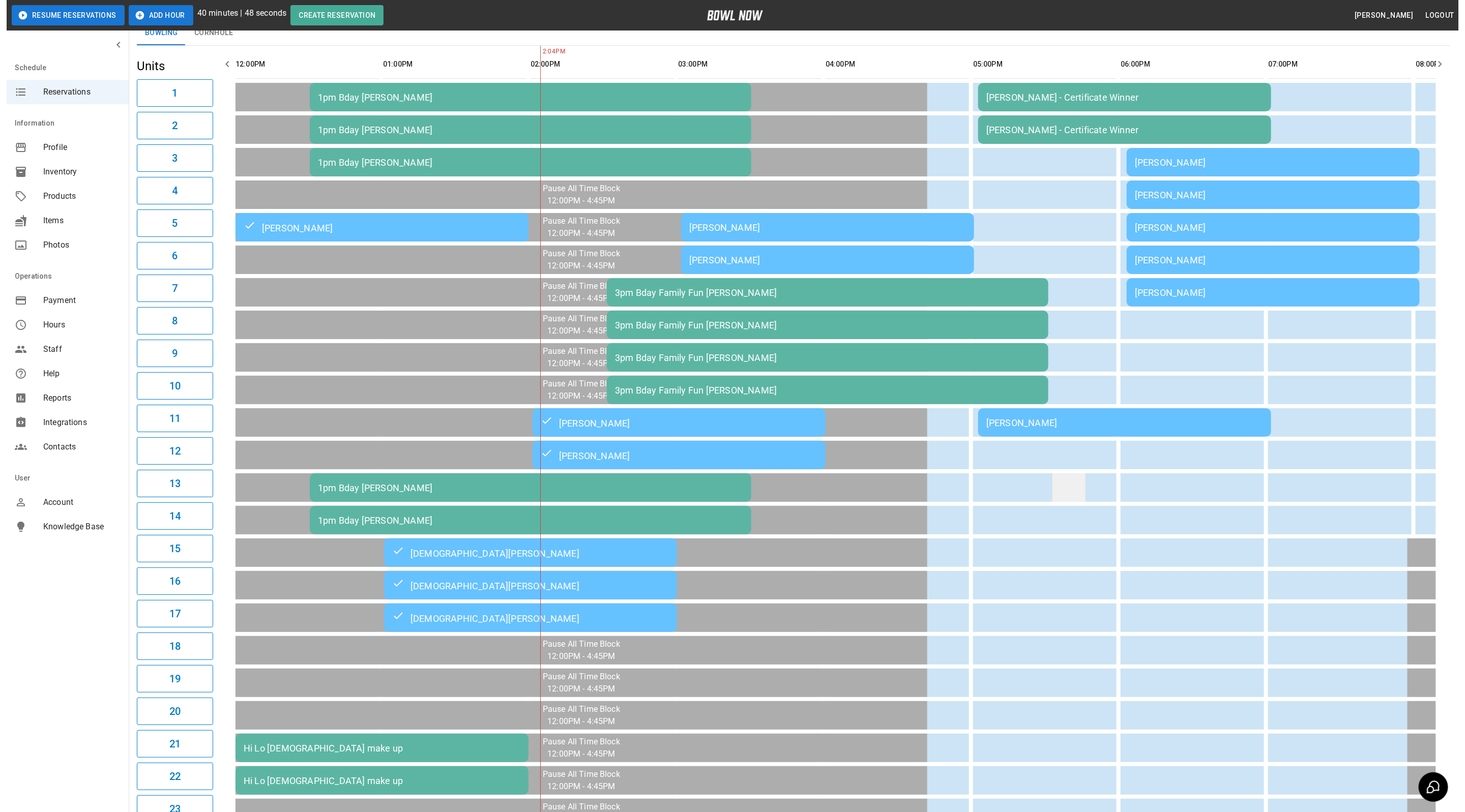
scroll to position [0, 295]
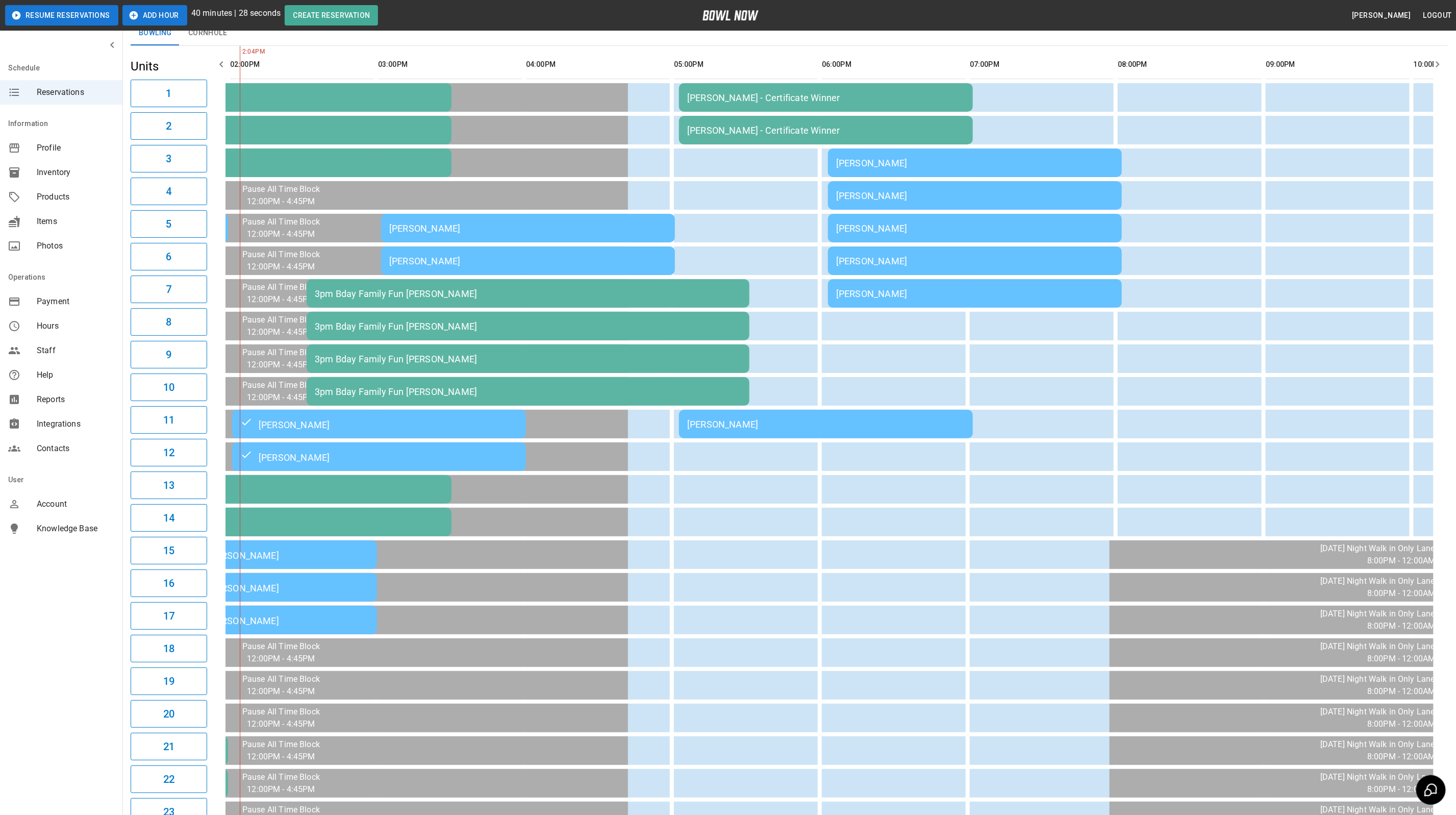
click at [800, 426] on div "[PERSON_NAME]" at bounding box center [826, 424] width 277 height 11
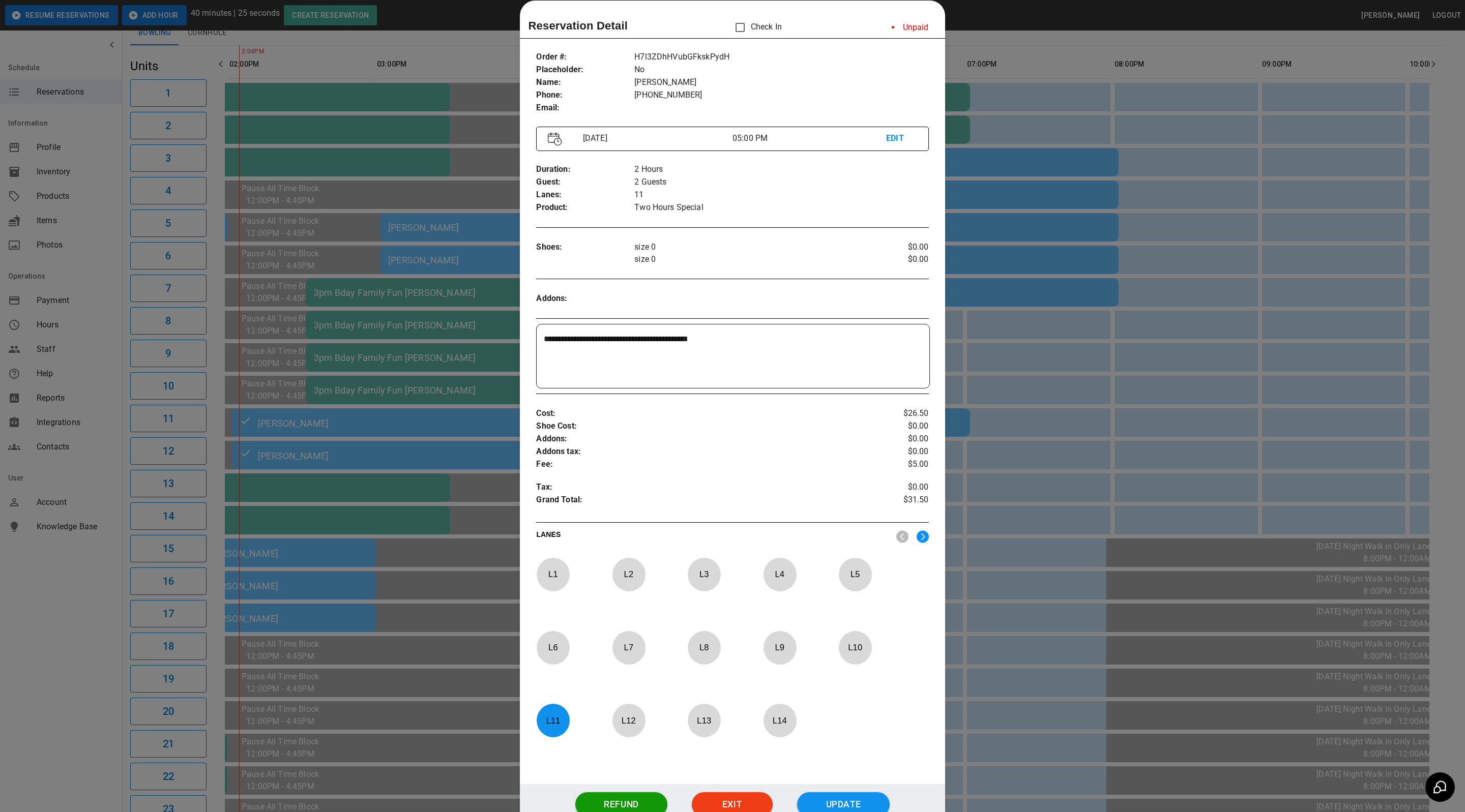
scroll to position [92, 0]
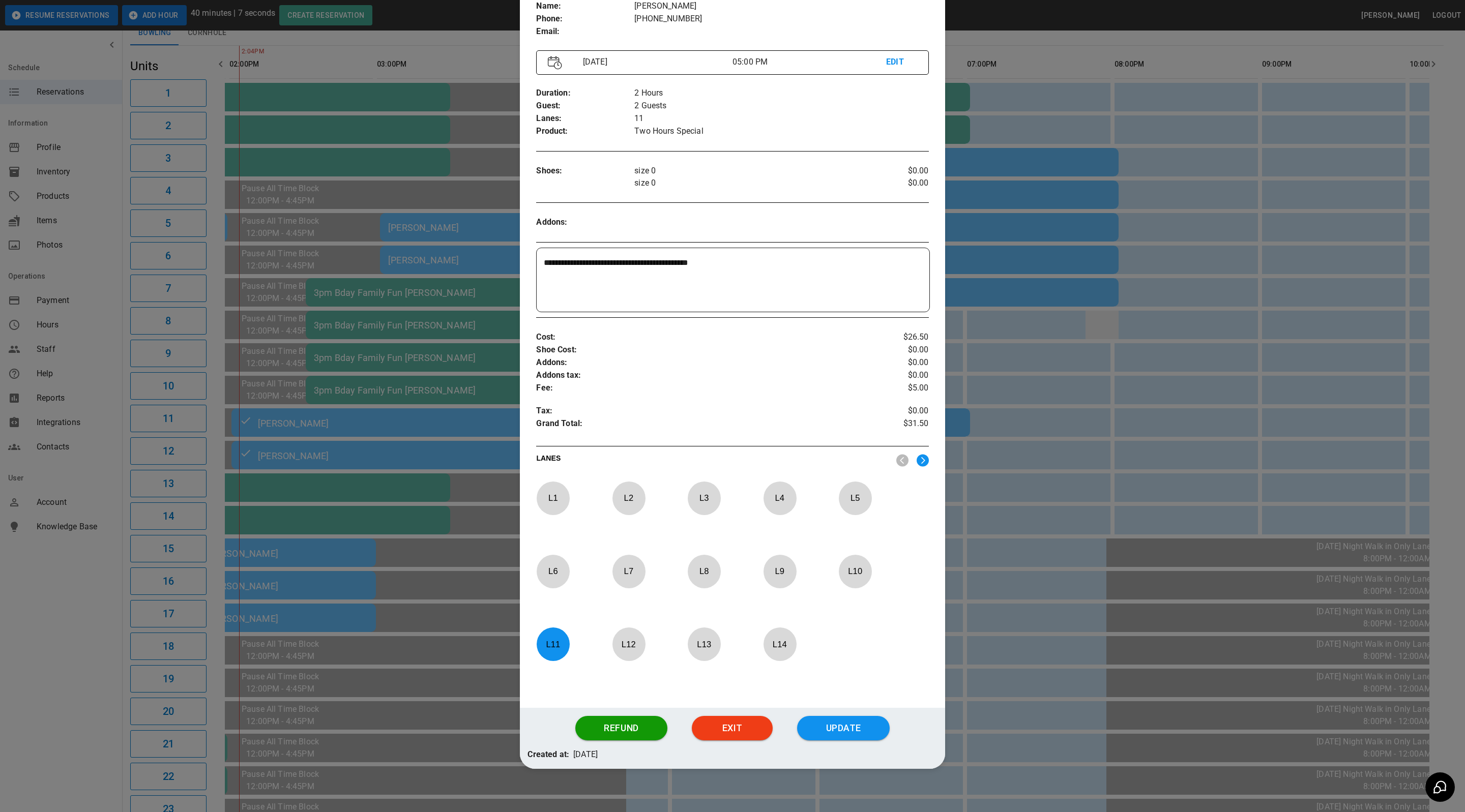
drag, startPoint x: 1077, startPoint y: 295, endPoint x: 1078, endPoint y: 311, distance: 16.0
click at [1077, 295] on div at bounding box center [732, 406] width 1465 height 812
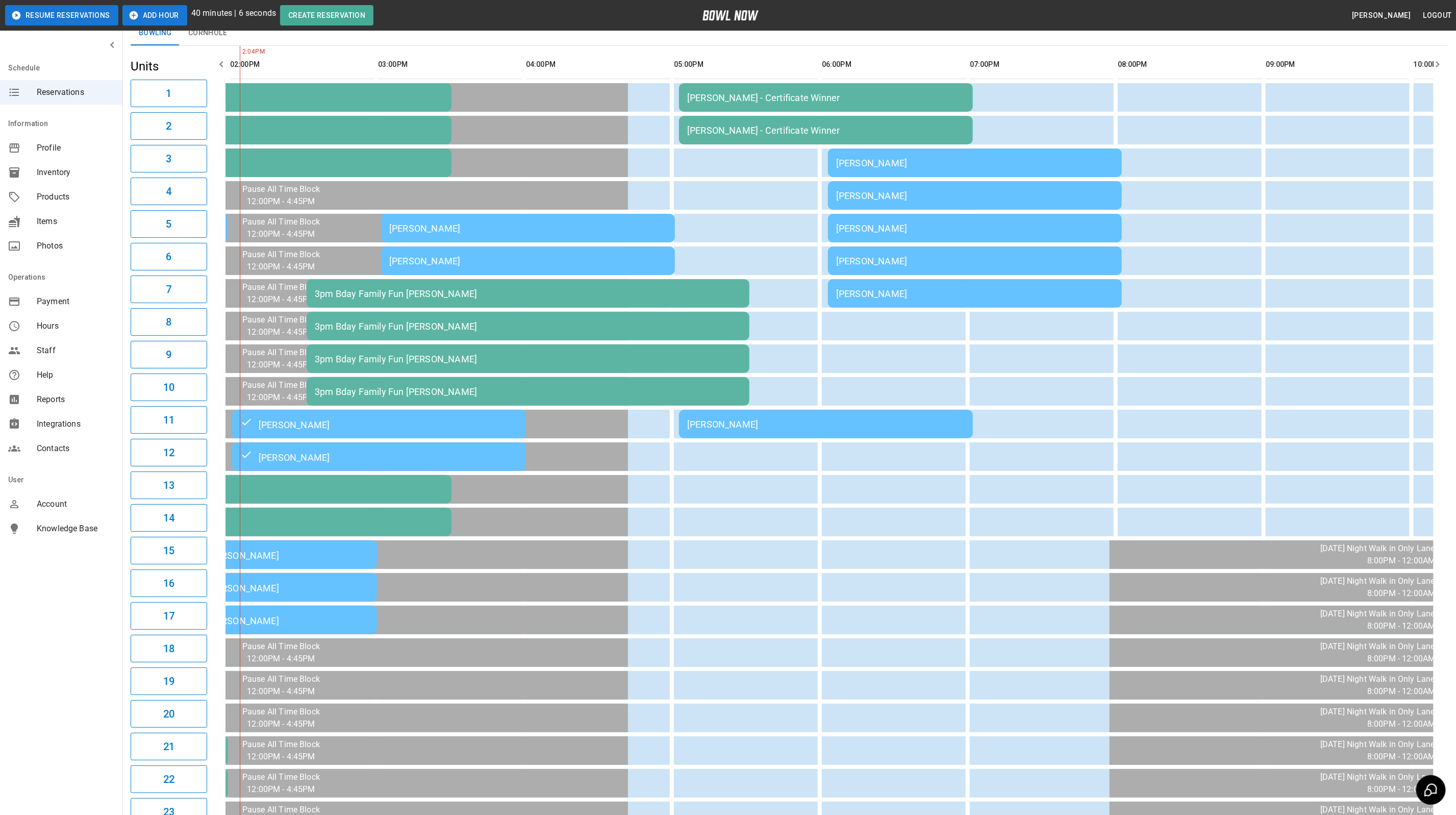
click at [698, 419] on div "[PERSON_NAME]" at bounding box center [826, 424] width 277 height 11
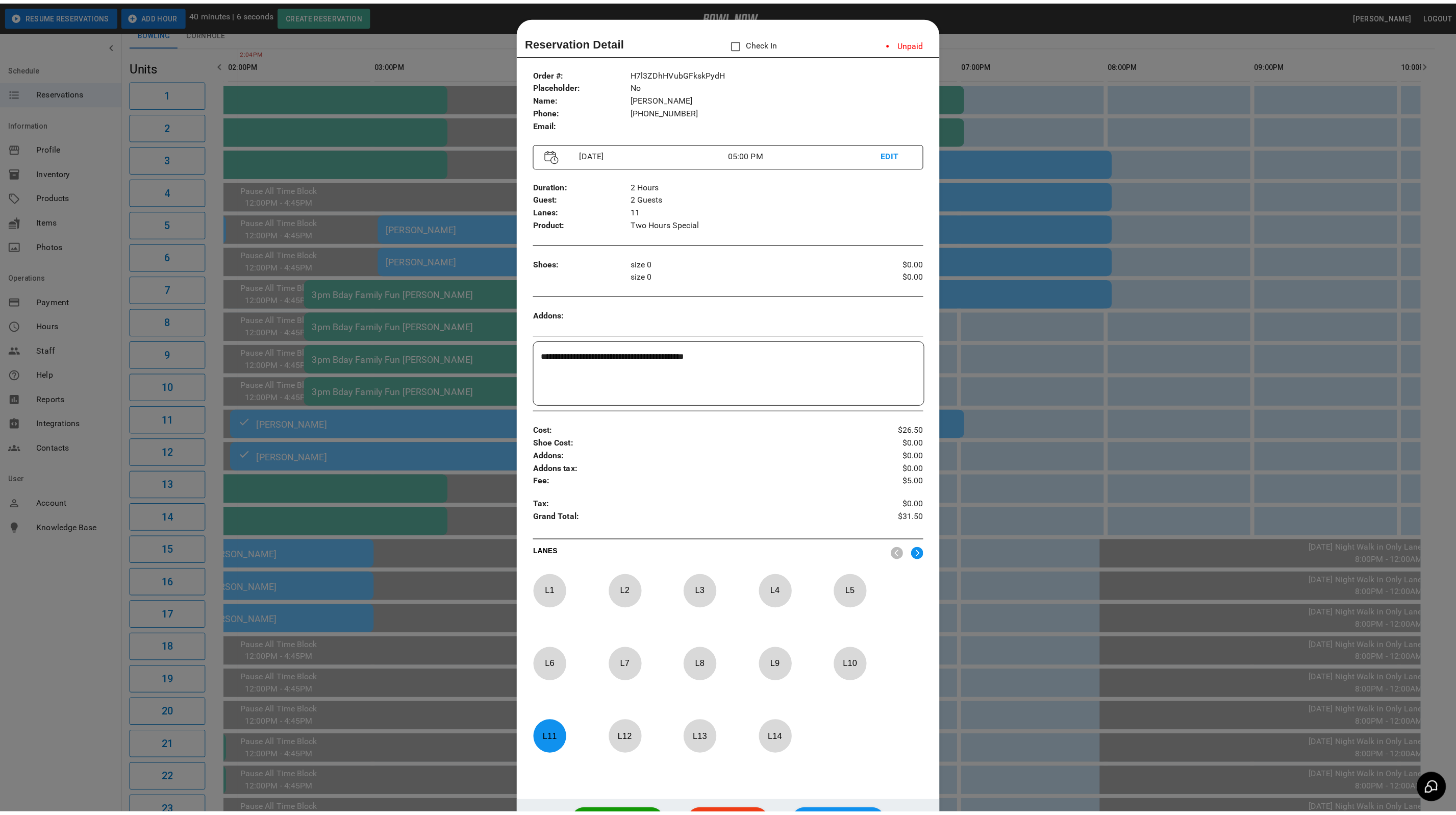
scroll to position [16, 0]
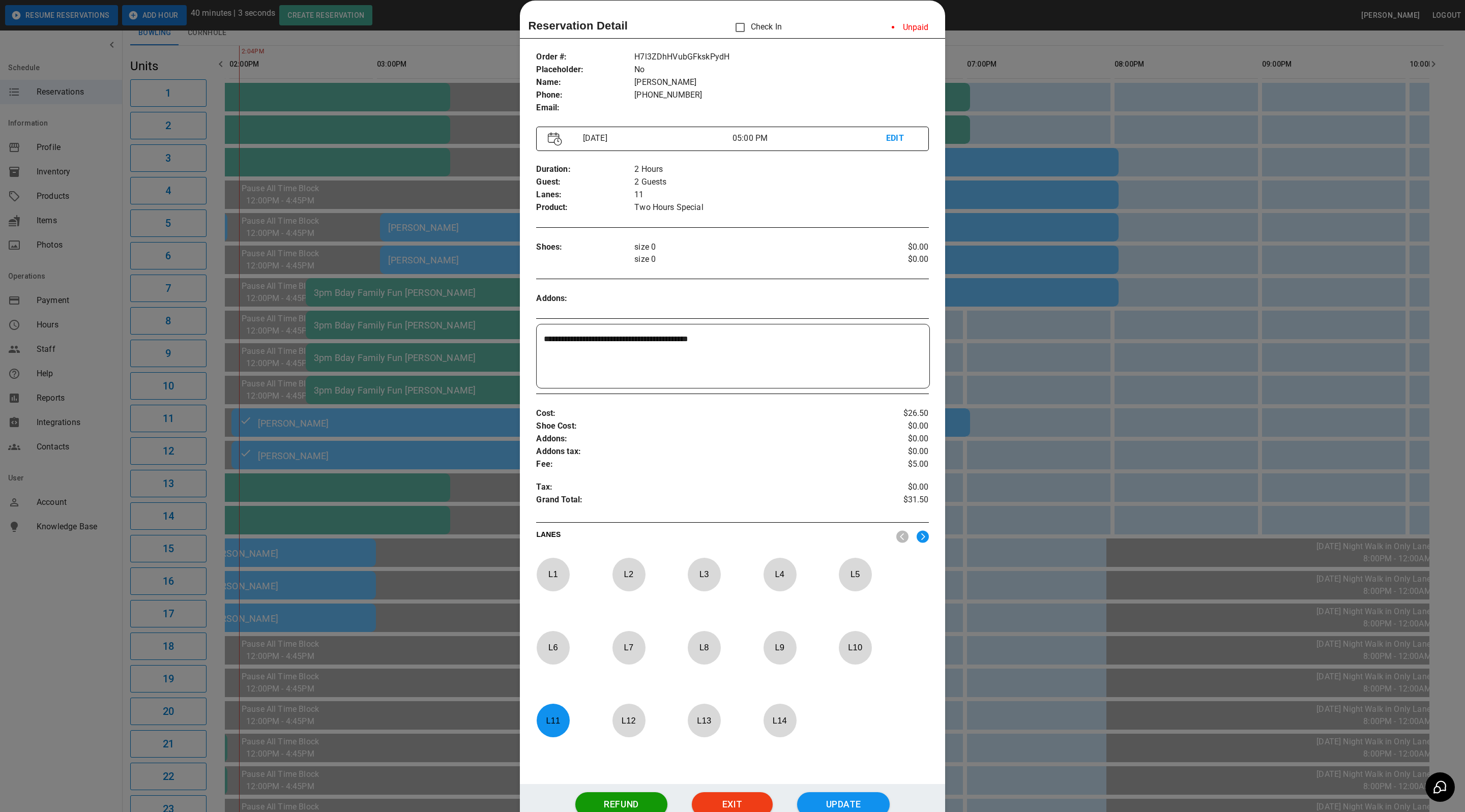
click at [556, 723] on p "L 11" at bounding box center [552, 720] width 33 height 24
click at [714, 725] on p "L 13" at bounding box center [703, 720] width 33 height 24
click at [835, 806] on button "Update" at bounding box center [843, 805] width 93 height 25
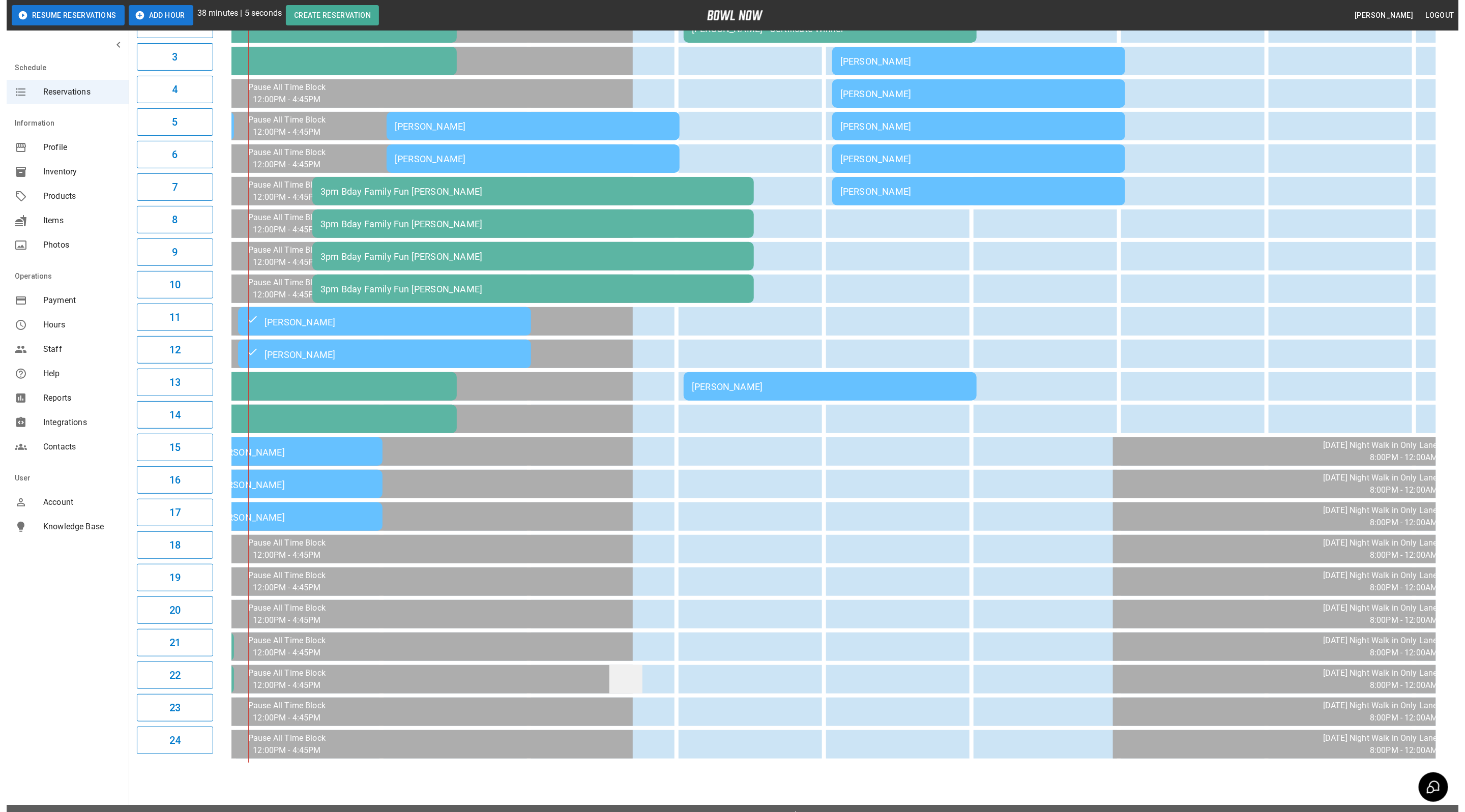
scroll to position [197, 0]
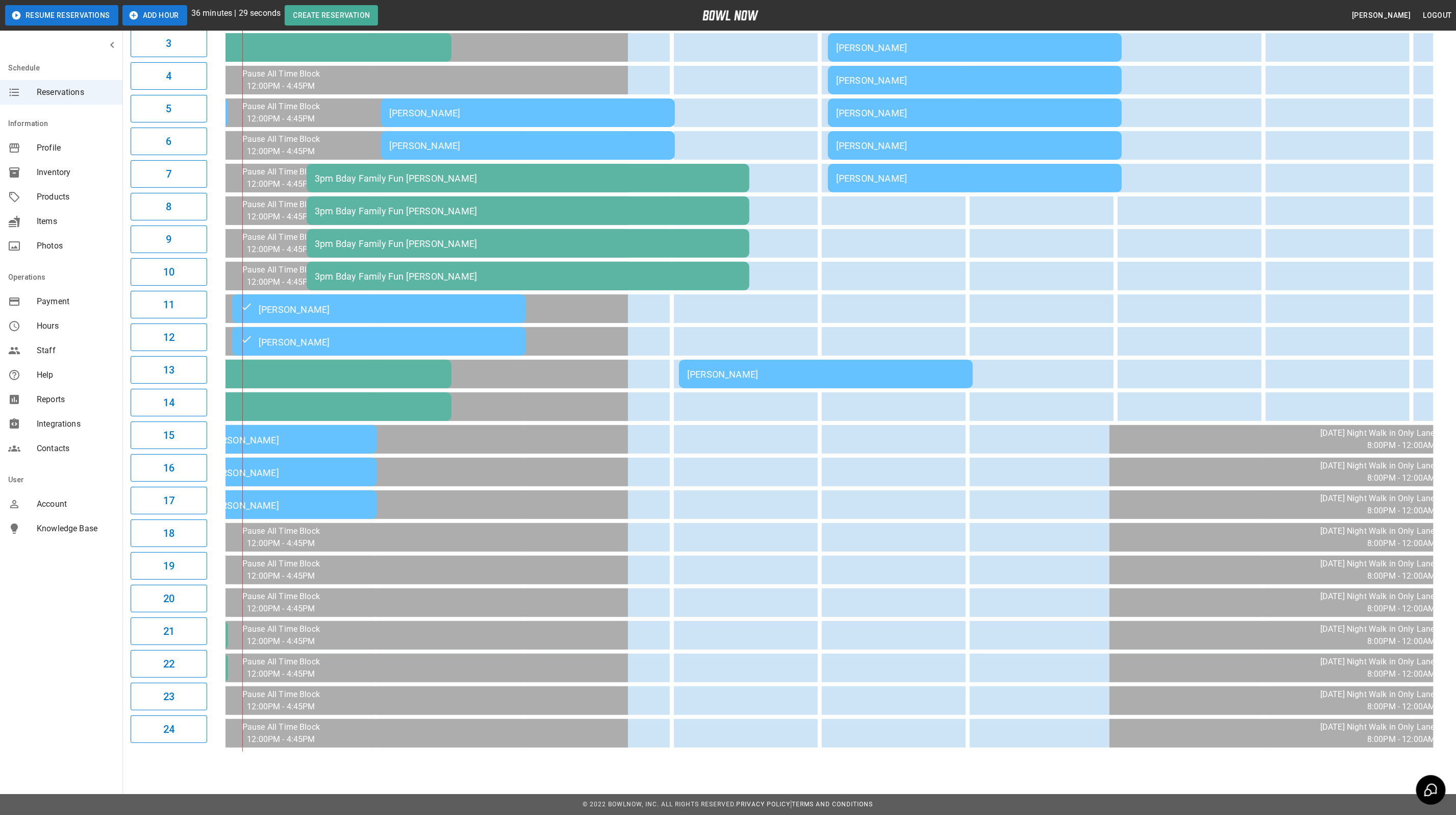
click at [376, 327] on td "[PERSON_NAME]" at bounding box center [379, 342] width 294 height 29
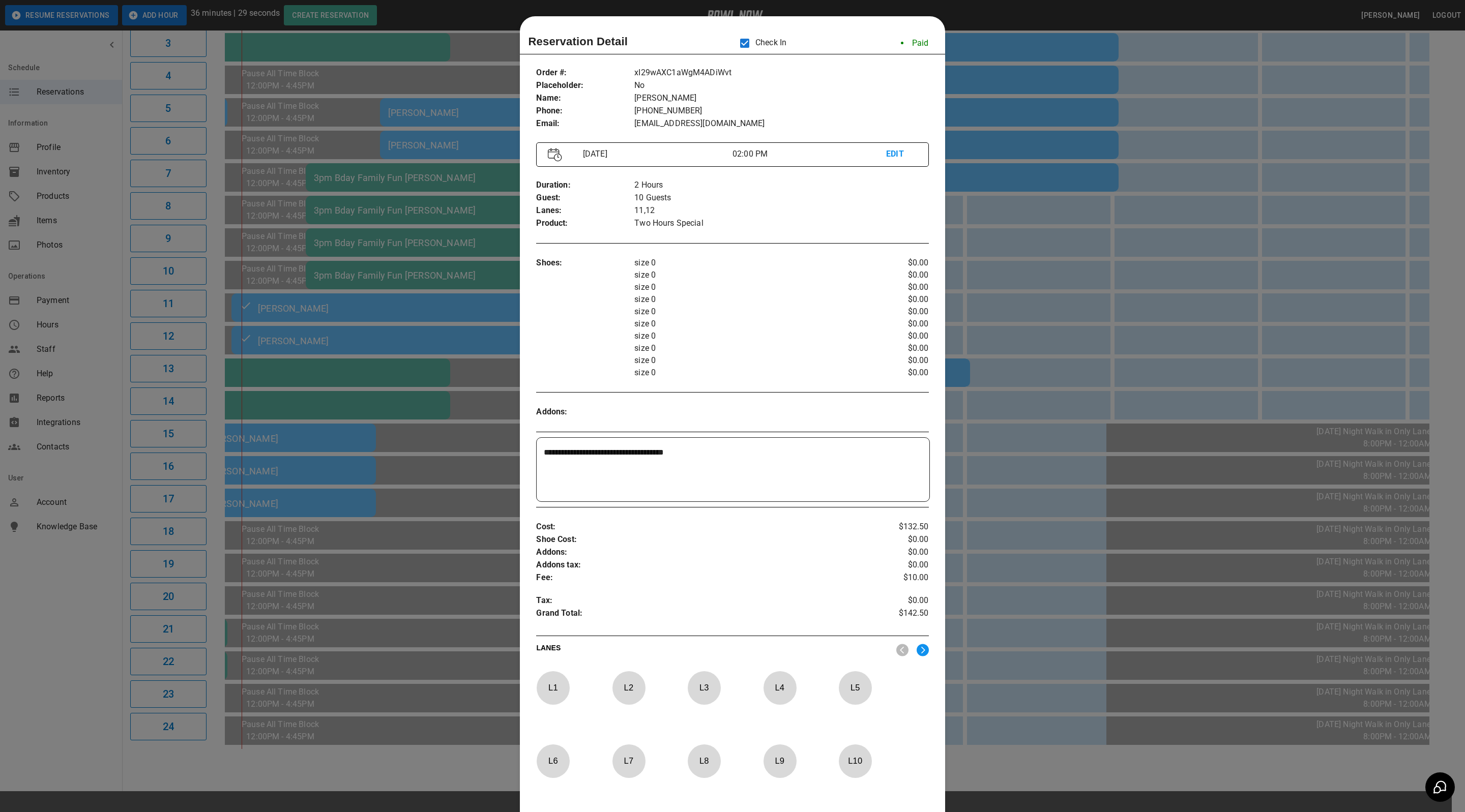
scroll to position [16, 0]
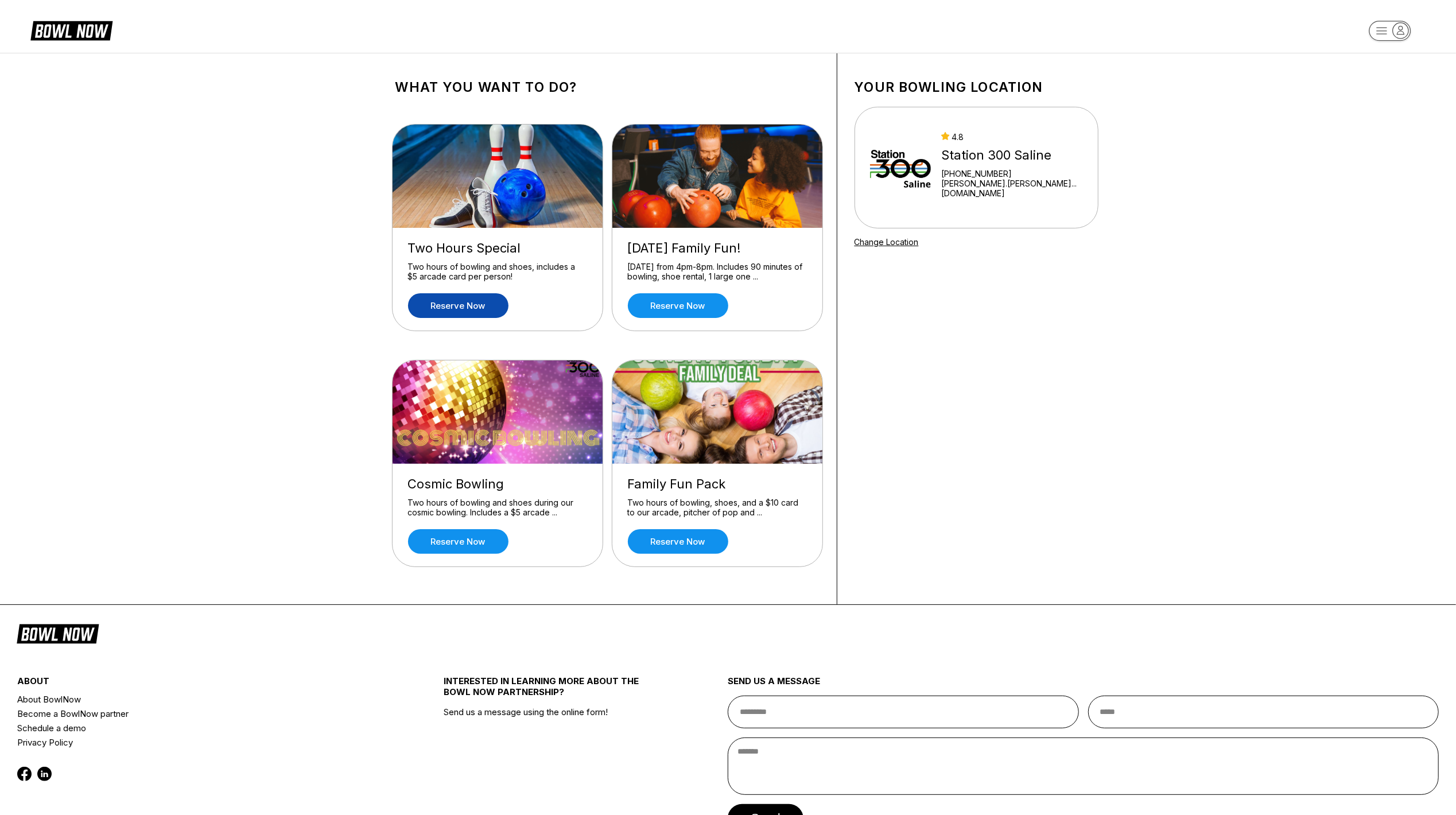
click at [466, 310] on link "Reserve now" at bounding box center [458, 306] width 101 height 25
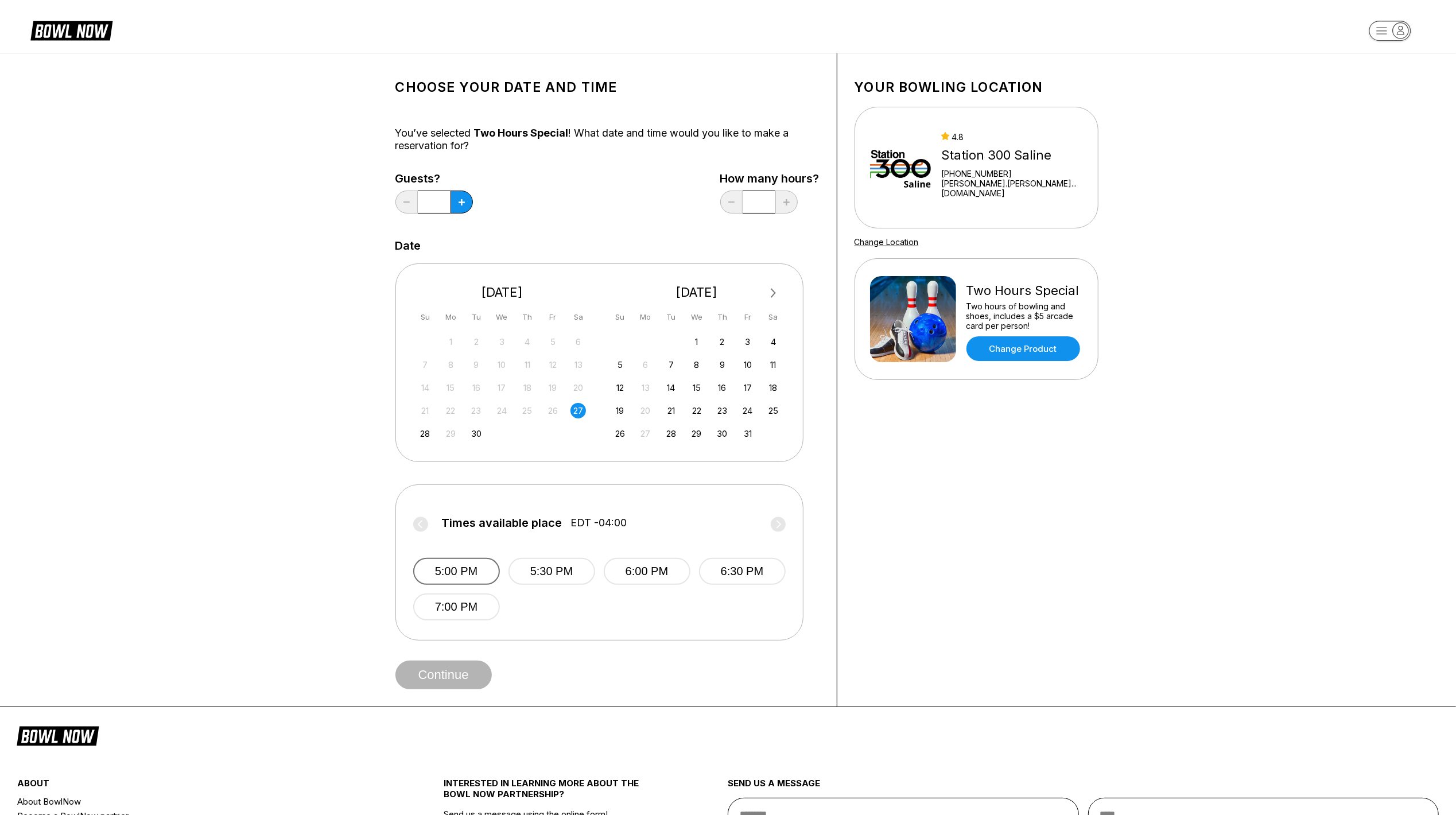
drag, startPoint x: 475, startPoint y: 572, endPoint x: 475, endPoint y: 582, distance: 10.0
click at [475, 572] on button "5:00 PM" at bounding box center [456, 571] width 87 height 27
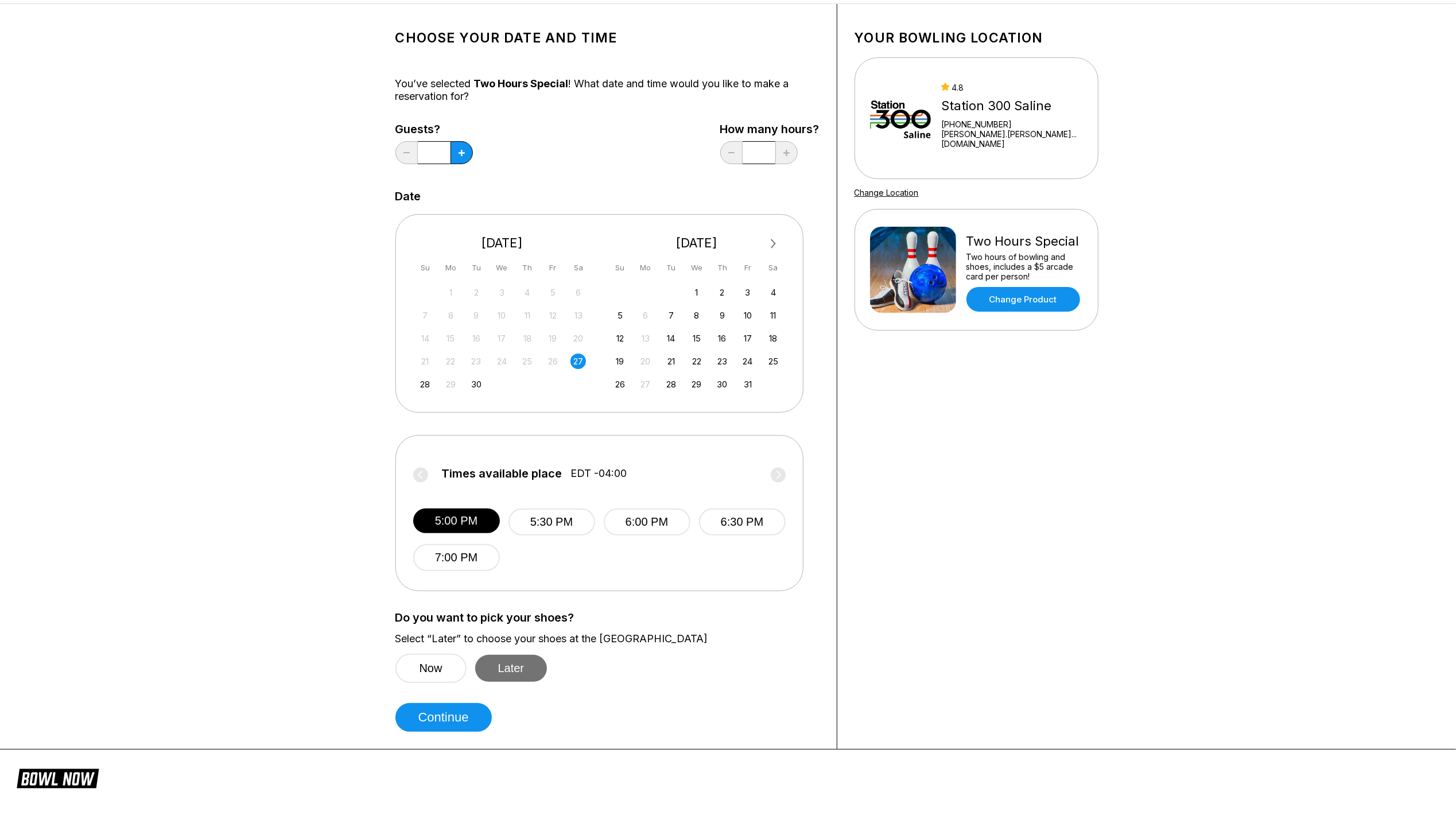
scroll to position [76, 0]
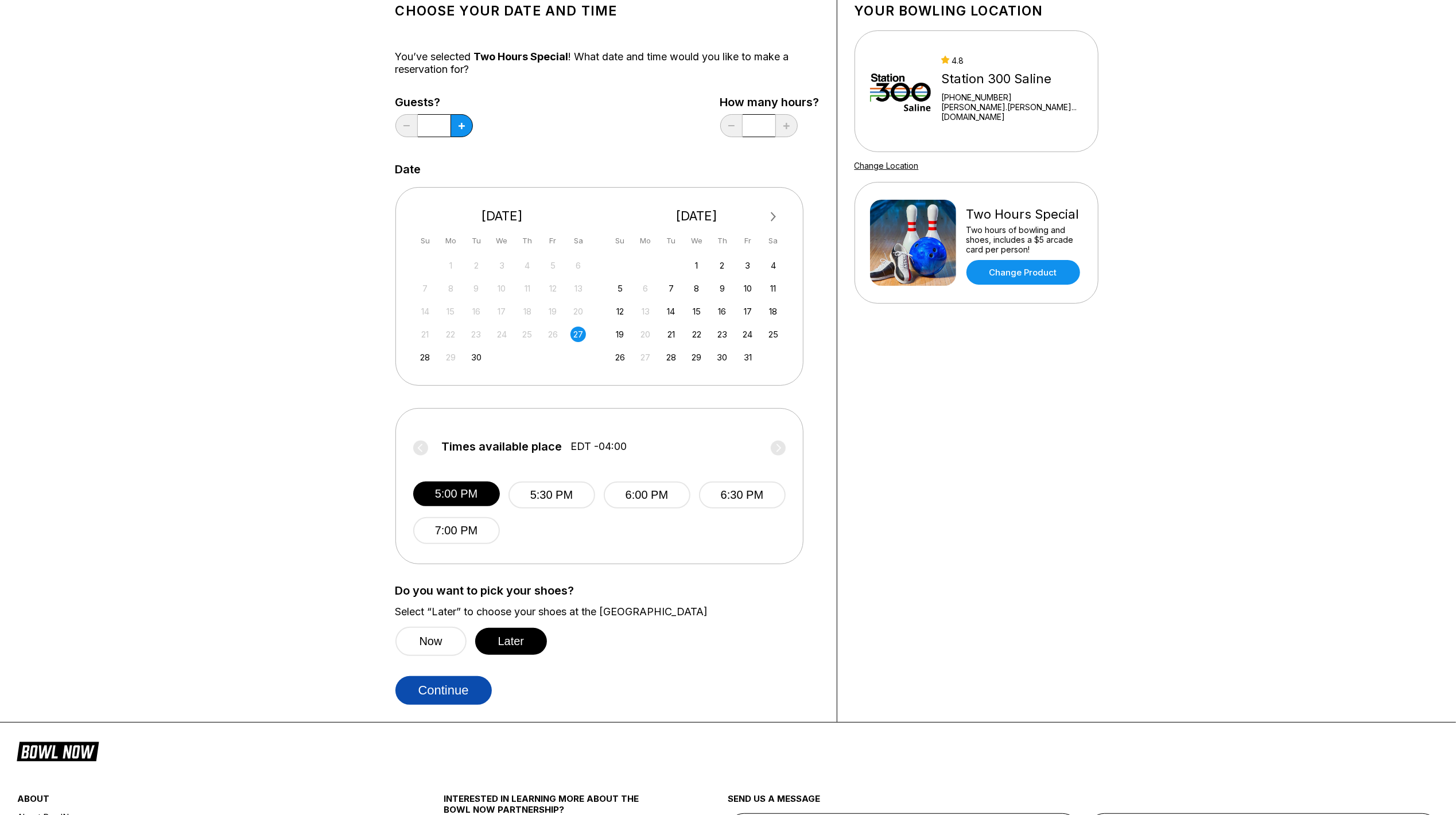
click at [458, 697] on button "Continue" at bounding box center [444, 690] width 97 height 28
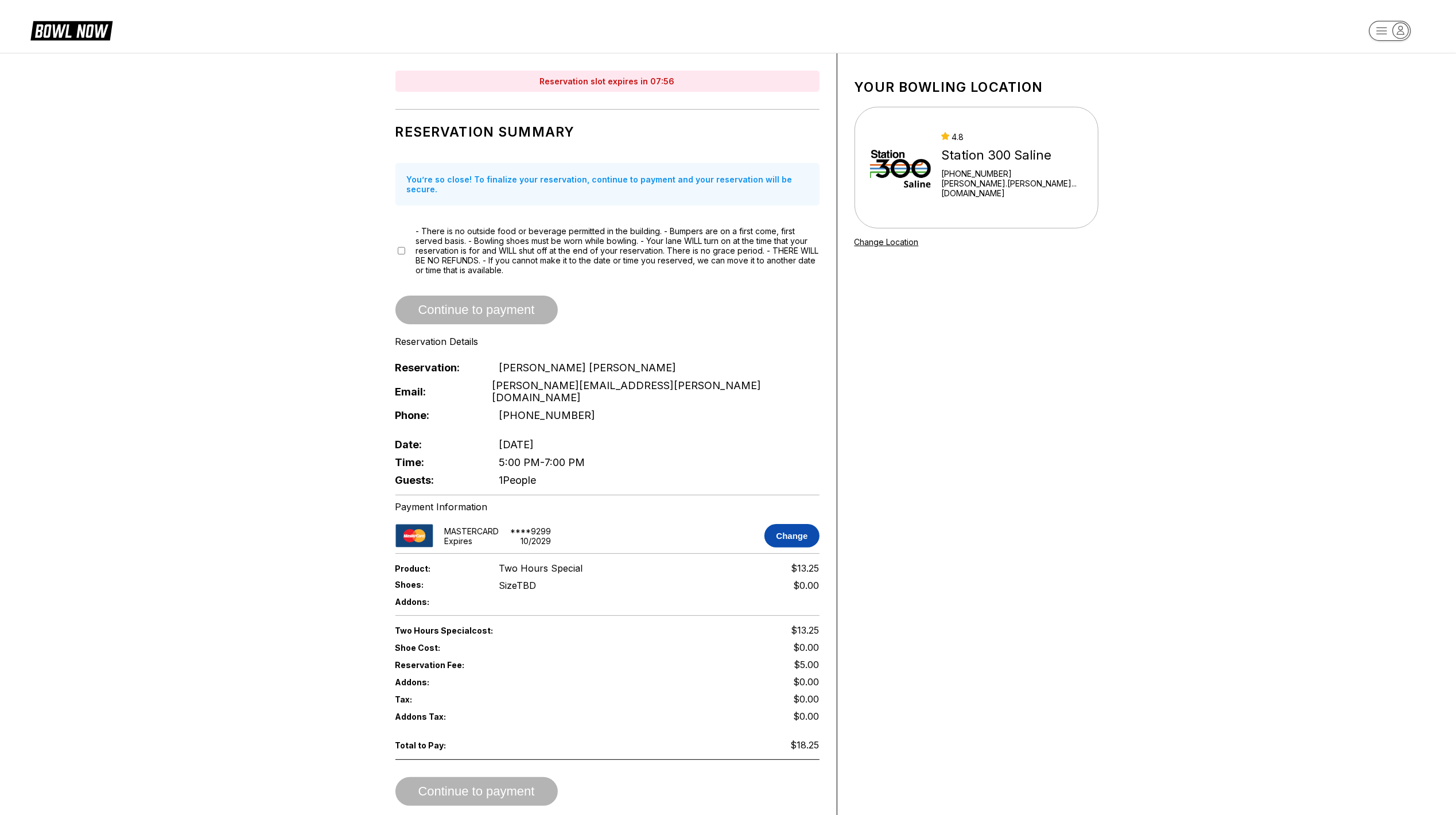
click at [789, 530] on button "Change" at bounding box center [791, 535] width 55 height 24
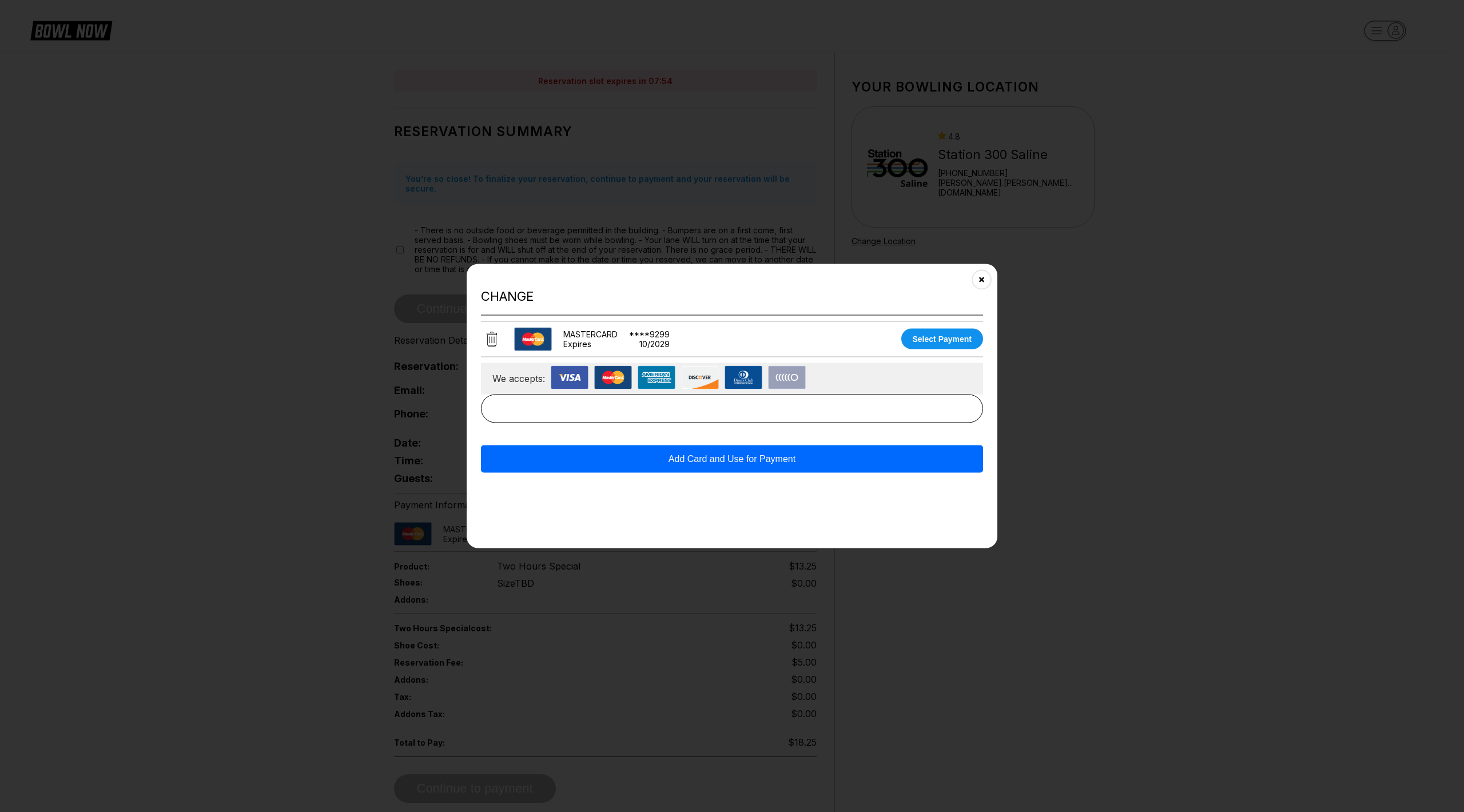
click at [493, 331] on icon at bounding box center [491, 339] width 10 height 15
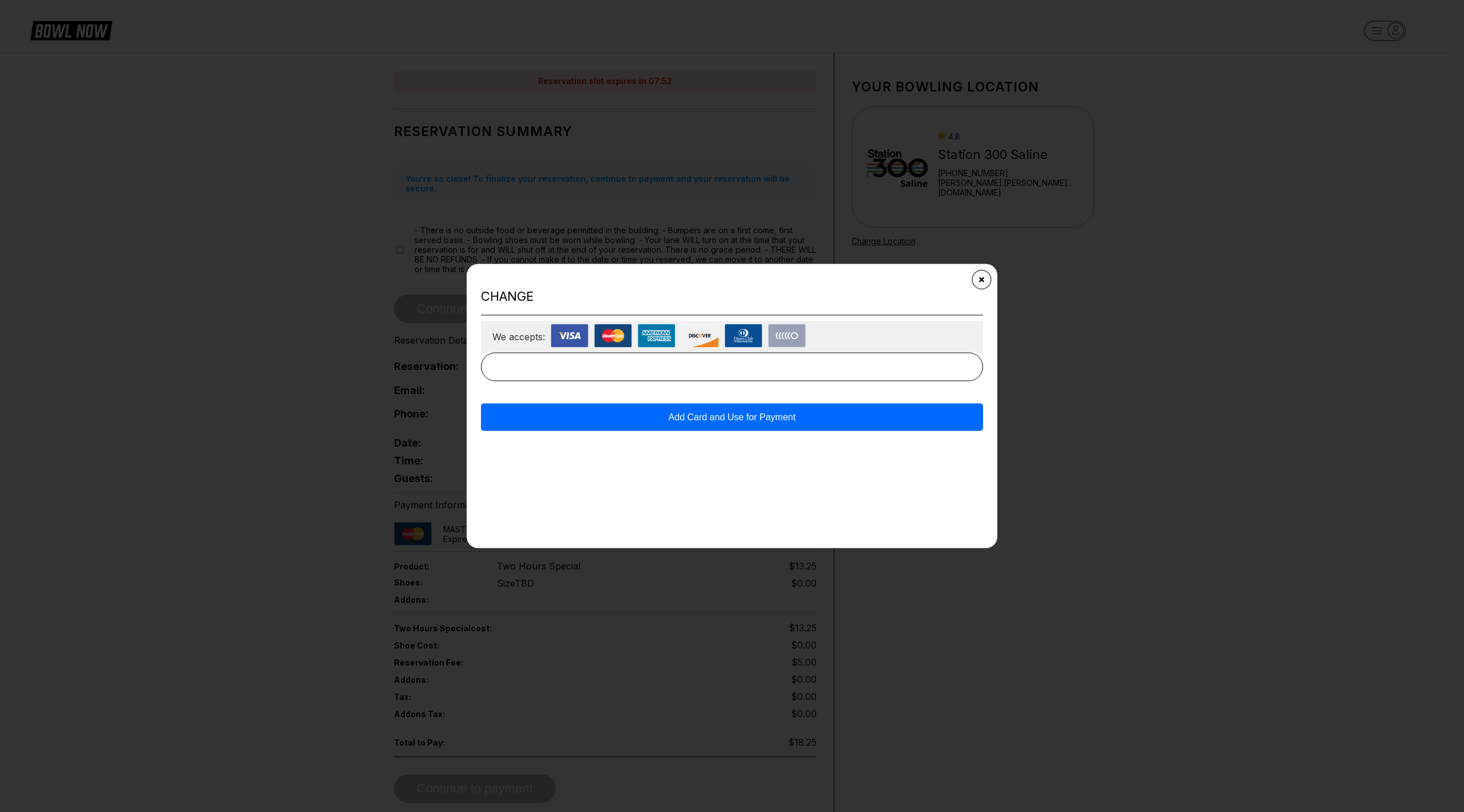
click at [977, 277] on button "Close" at bounding box center [981, 279] width 28 height 28
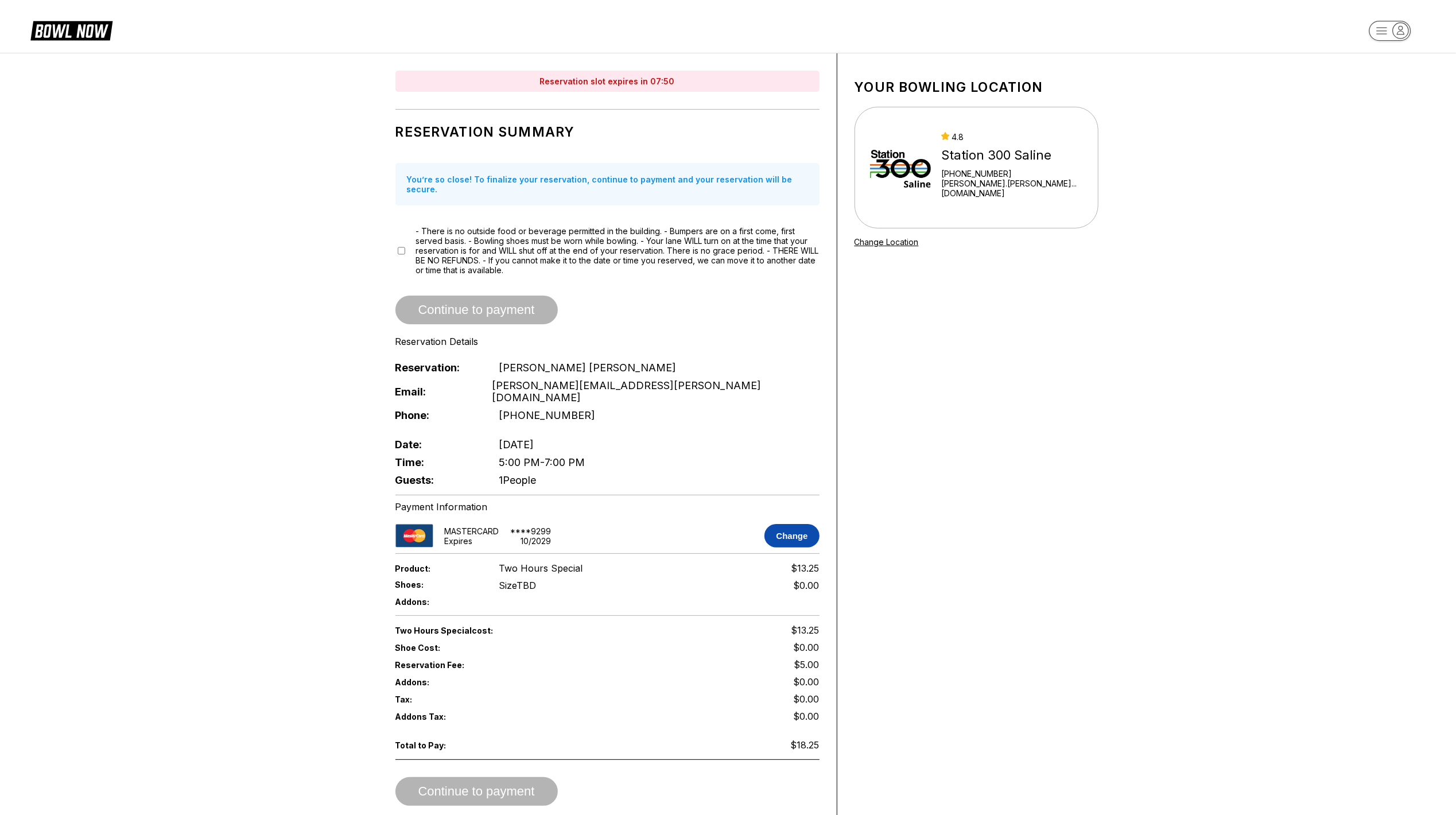
click at [797, 529] on button "Change" at bounding box center [791, 535] width 55 height 24
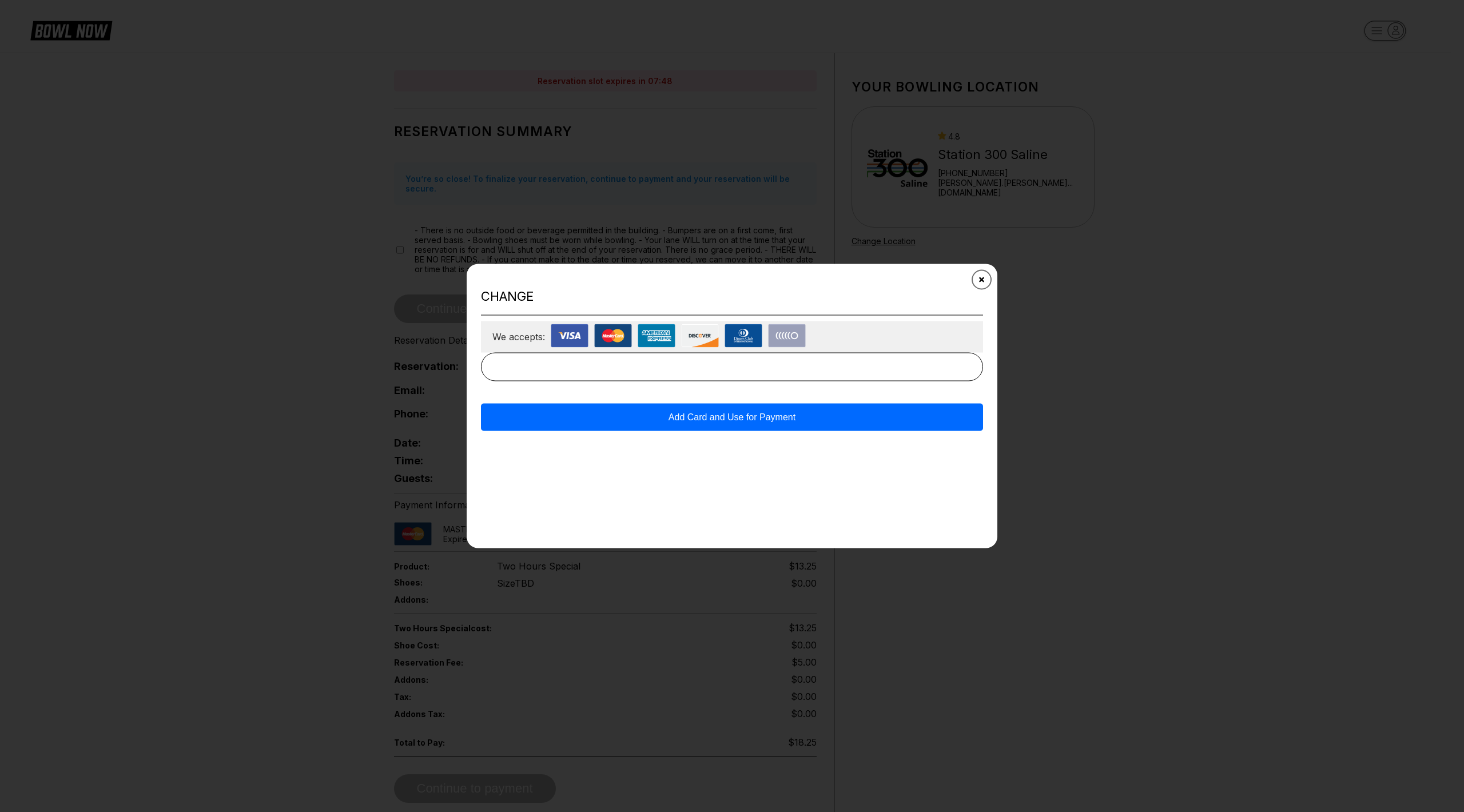
click at [976, 284] on button "Close" at bounding box center [981, 279] width 28 height 28
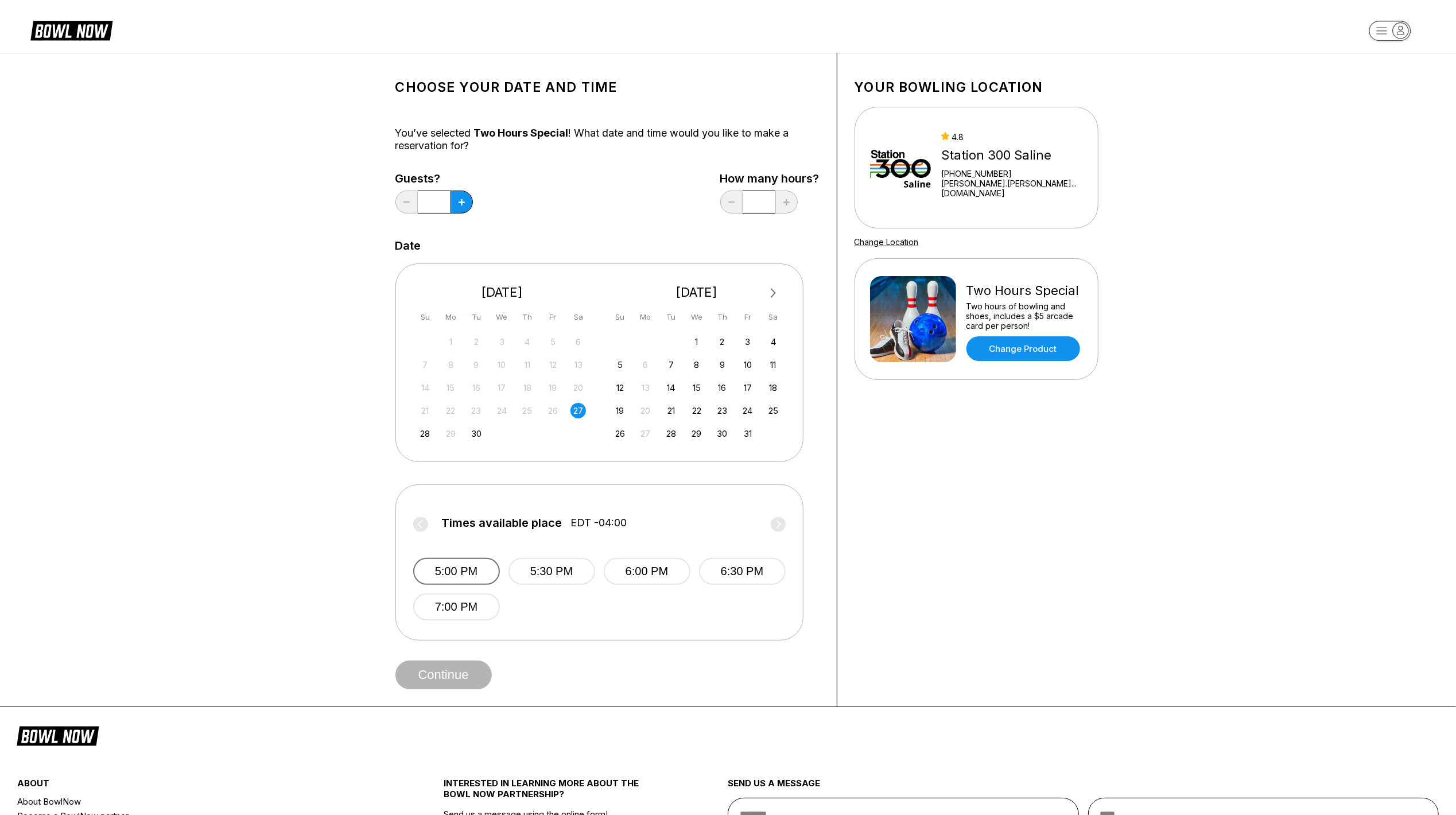
click at [468, 578] on button "5:00 PM" at bounding box center [456, 571] width 87 height 27
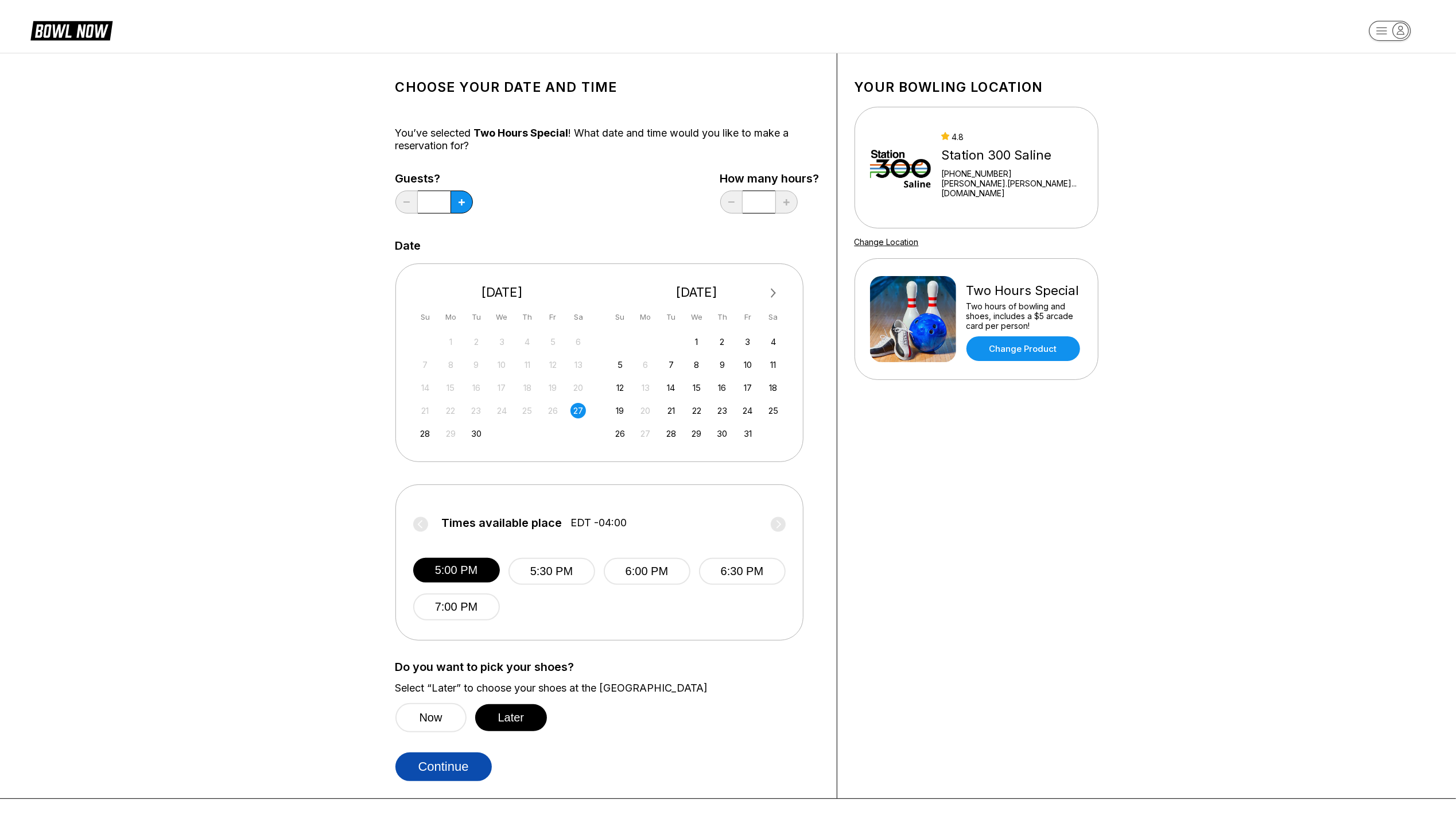
click at [455, 777] on button "Continue" at bounding box center [444, 767] width 97 height 28
